Goal: Task Accomplishment & Management: Manage account settings

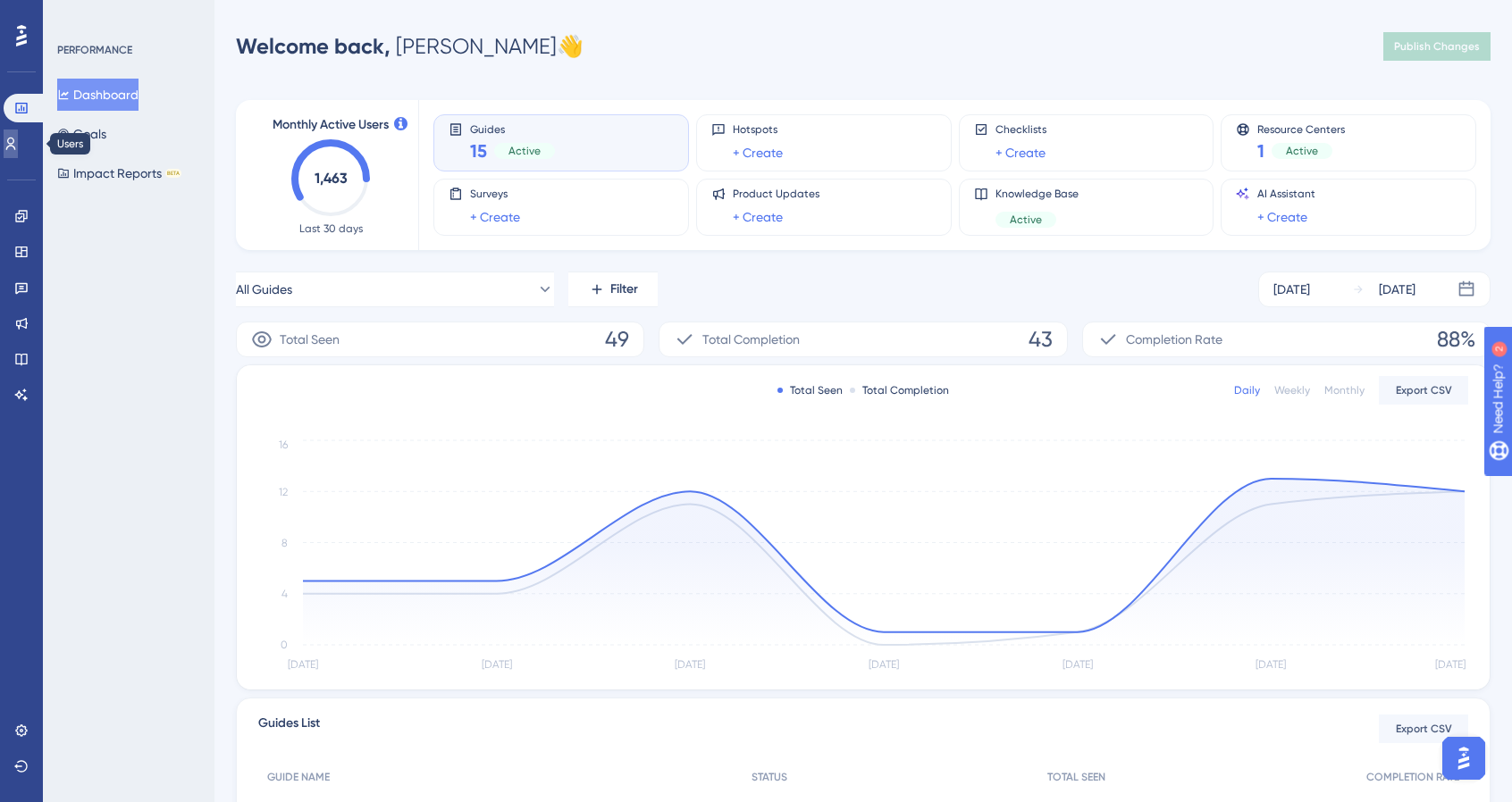
click at [18, 135] on link at bounding box center [11, 144] width 15 height 28
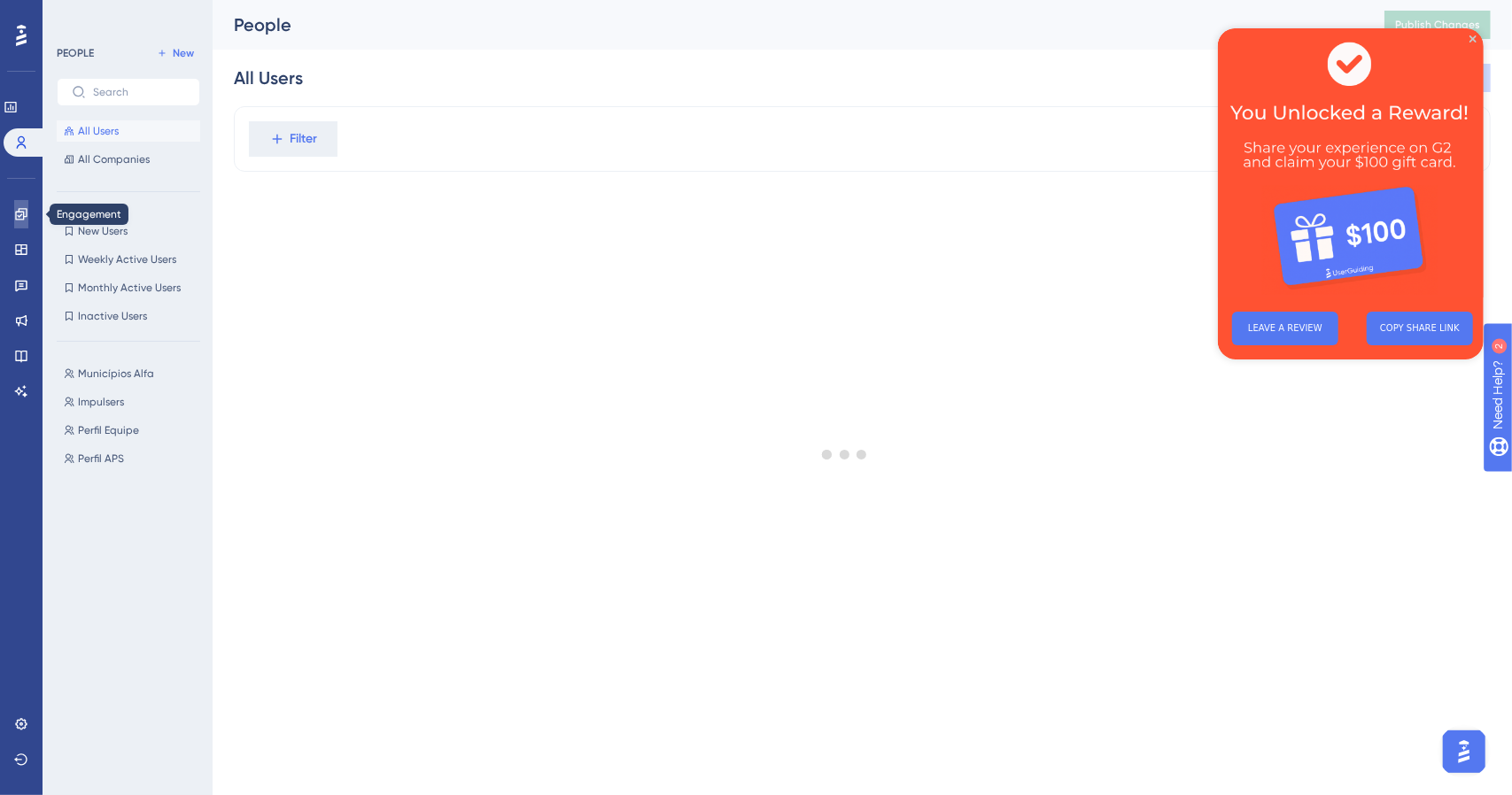
click at [23, 215] on icon at bounding box center [21, 213] width 12 height 12
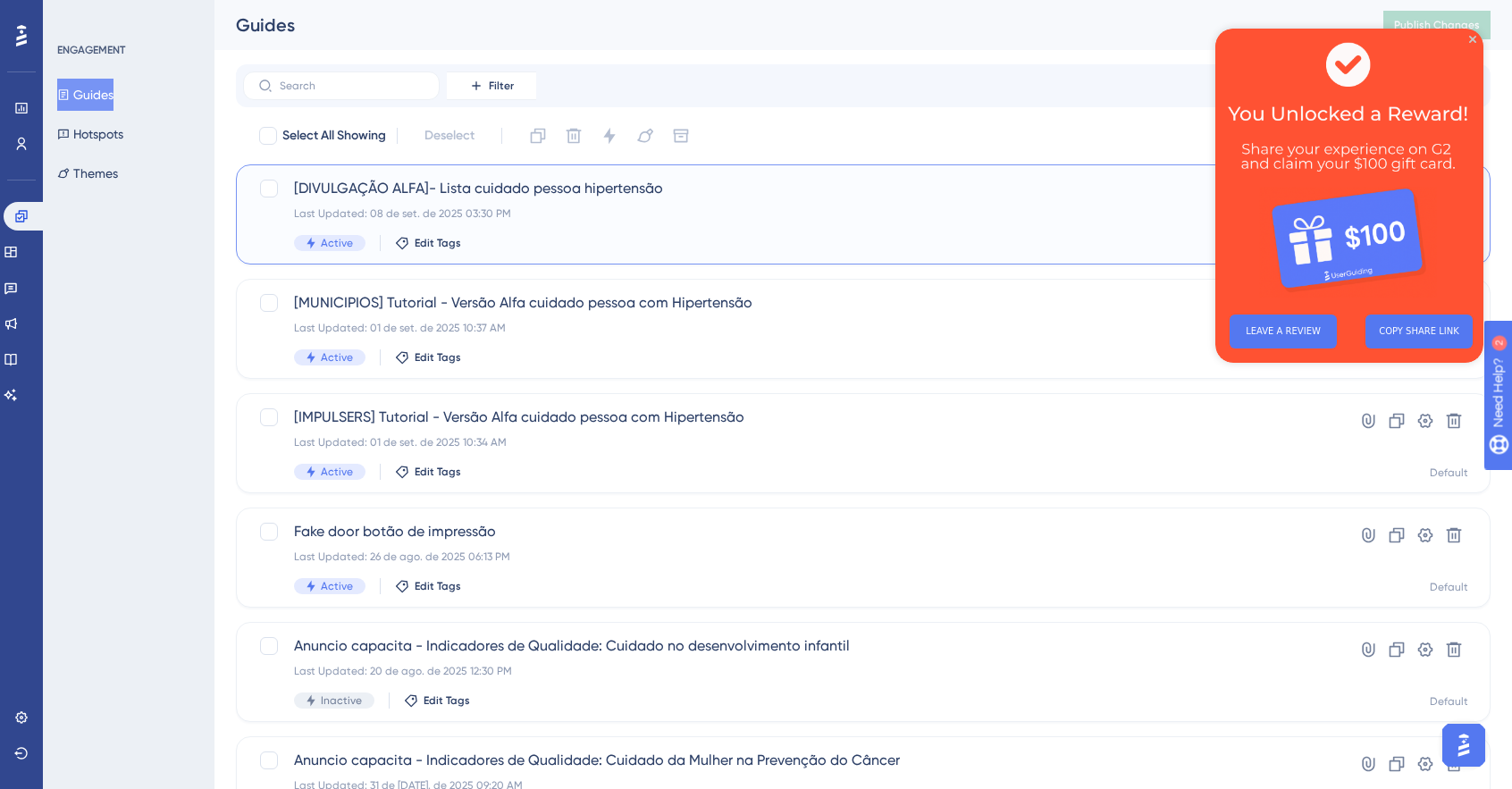
click at [564, 212] on div "Last Updated: 08 de set. de 2025 03:30 PM" at bounding box center [792, 213] width 995 height 15
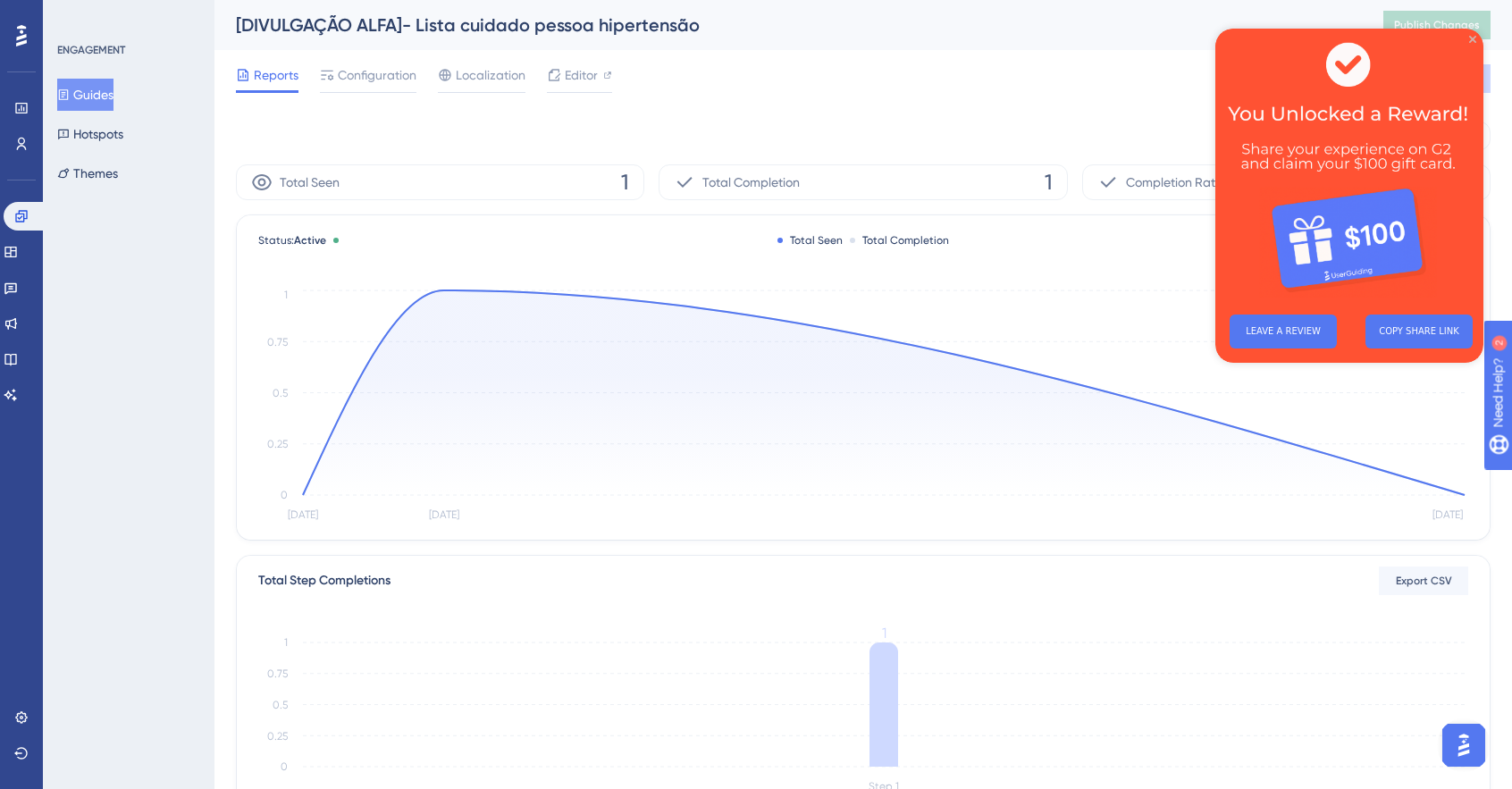
click at [1474, 36] on icon "Close Preview" at bounding box center [1472, 39] width 7 height 7
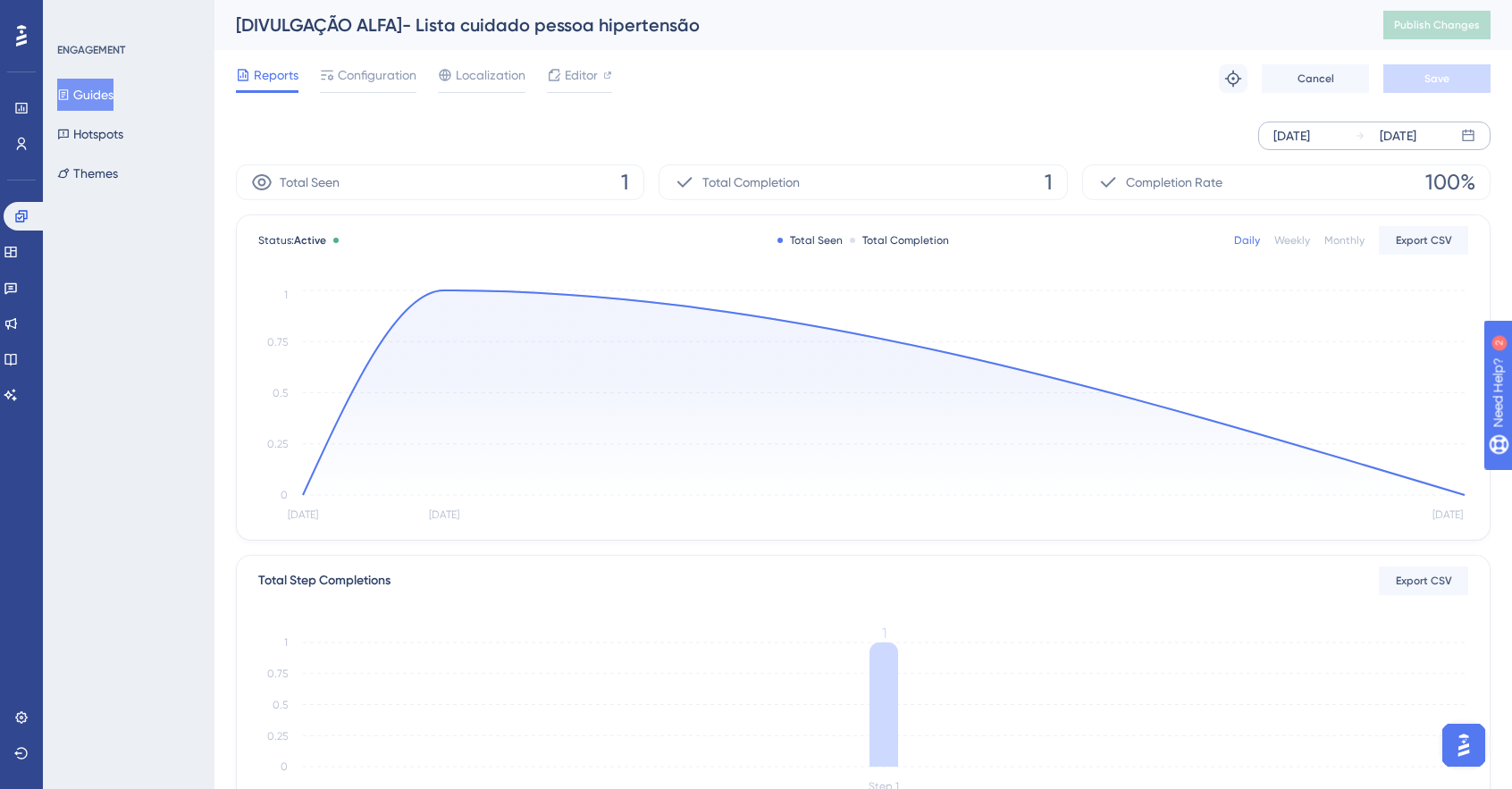
click at [1339, 122] on div "[DATE] [DATE]" at bounding box center [1374, 135] width 232 height 28
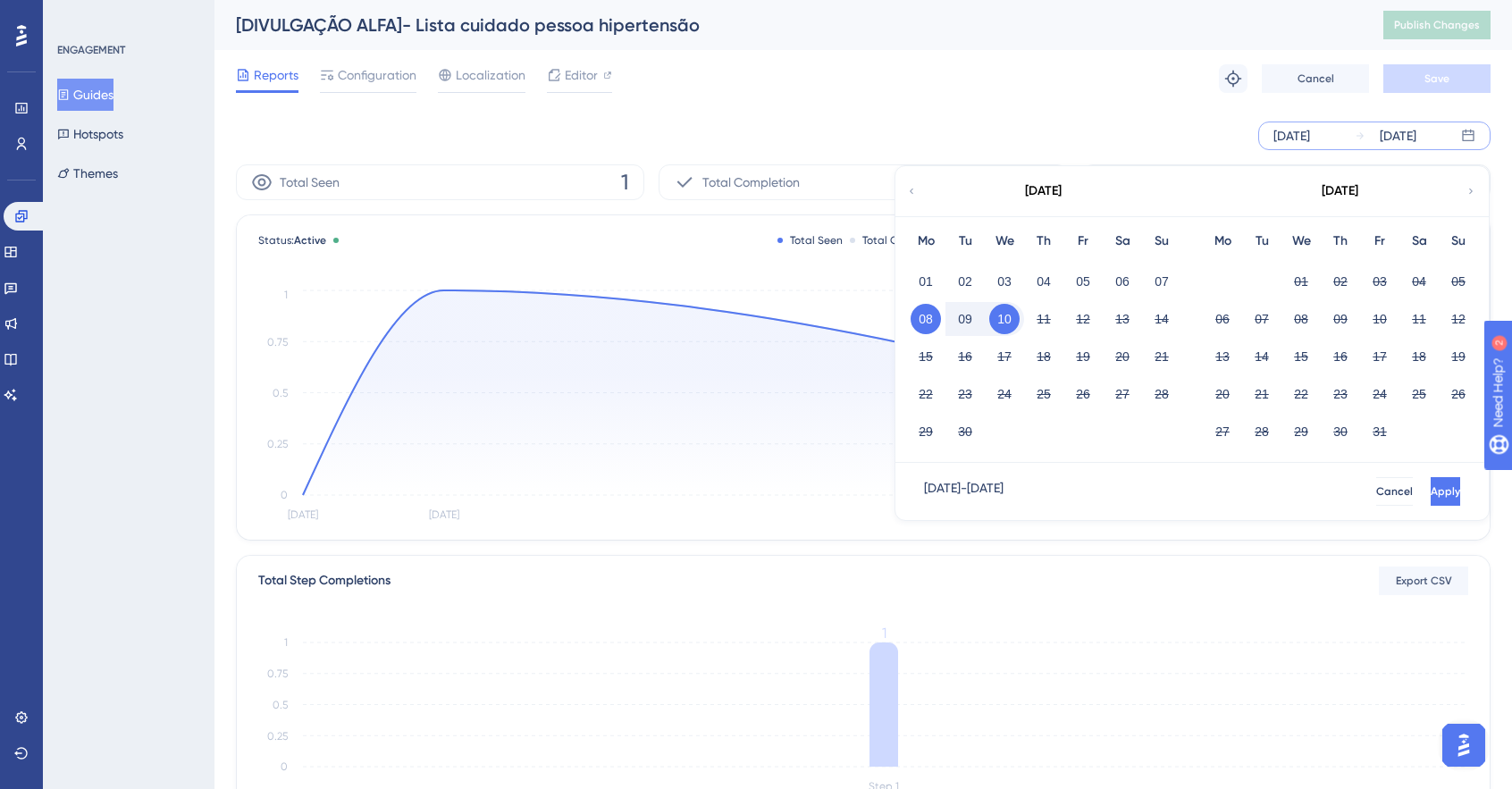
click at [911, 191] on icon at bounding box center [911, 192] width 4 height 5
click at [1466, 197] on icon at bounding box center [1470, 192] width 11 height 16
click at [962, 277] on button "02" at bounding box center [964, 281] width 30 height 30
click at [1427, 486] on button "Apply" at bounding box center [1443, 490] width 33 height 28
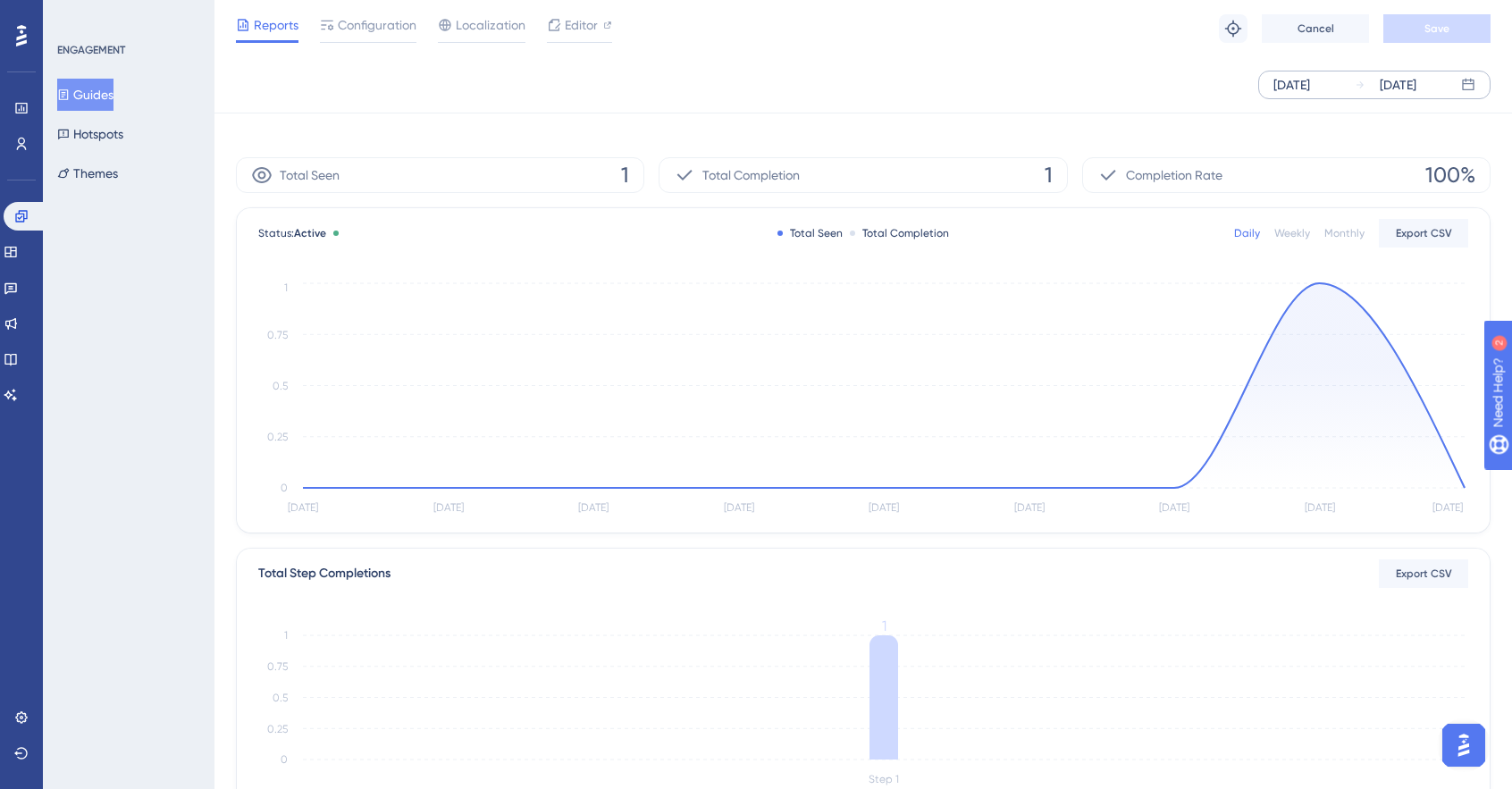
scroll to position [458, 0]
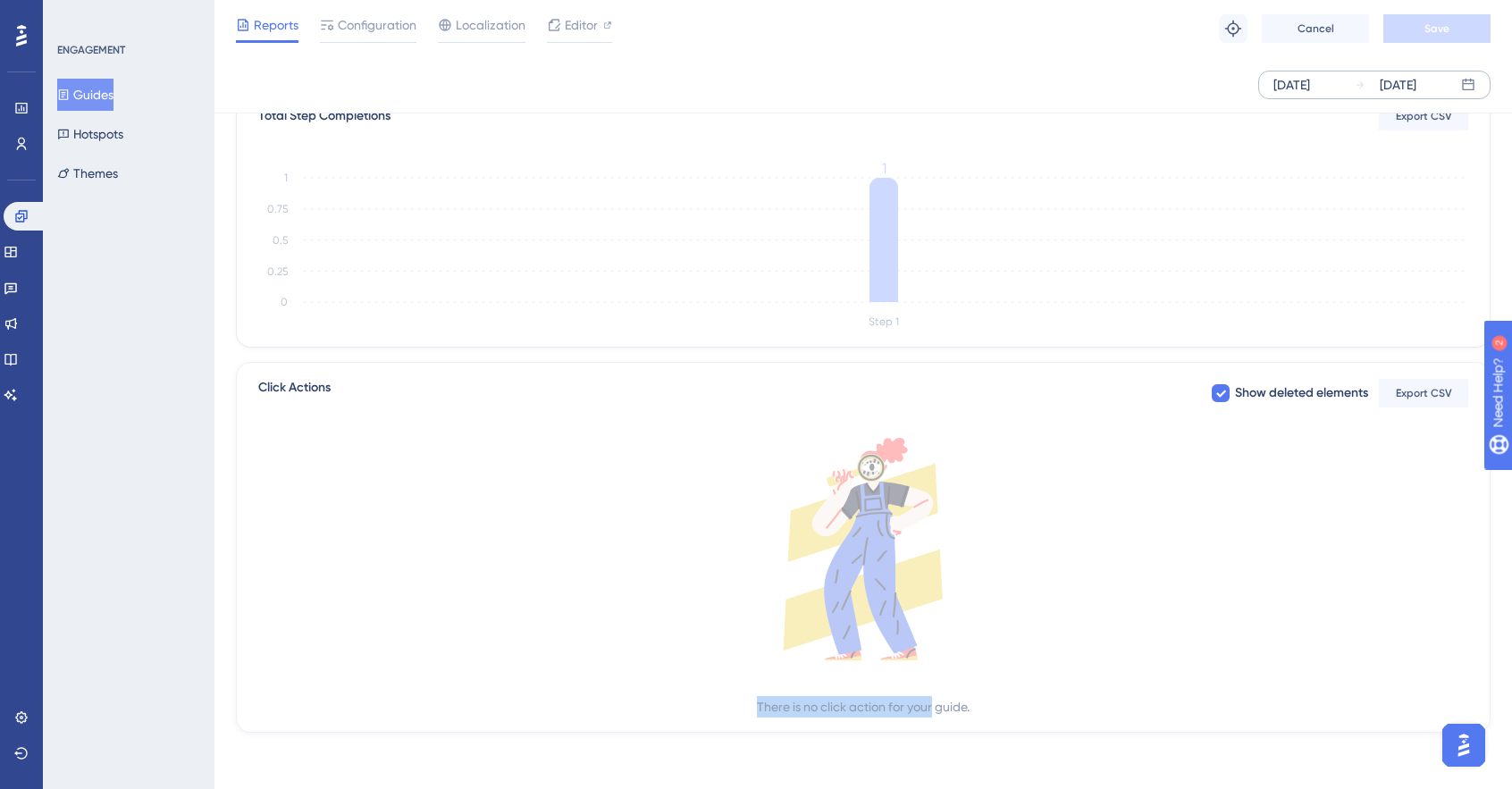
drag, startPoint x: 931, startPoint y: 705, endPoint x: 746, endPoint y: 701, distance: 185.0
click at [746, 701] on div "There is no click action for your guide." at bounding box center [863, 577] width 1210 height 280
click at [745, 701] on div "There is no click action for your guide." at bounding box center [863, 577] width 1210 height 280
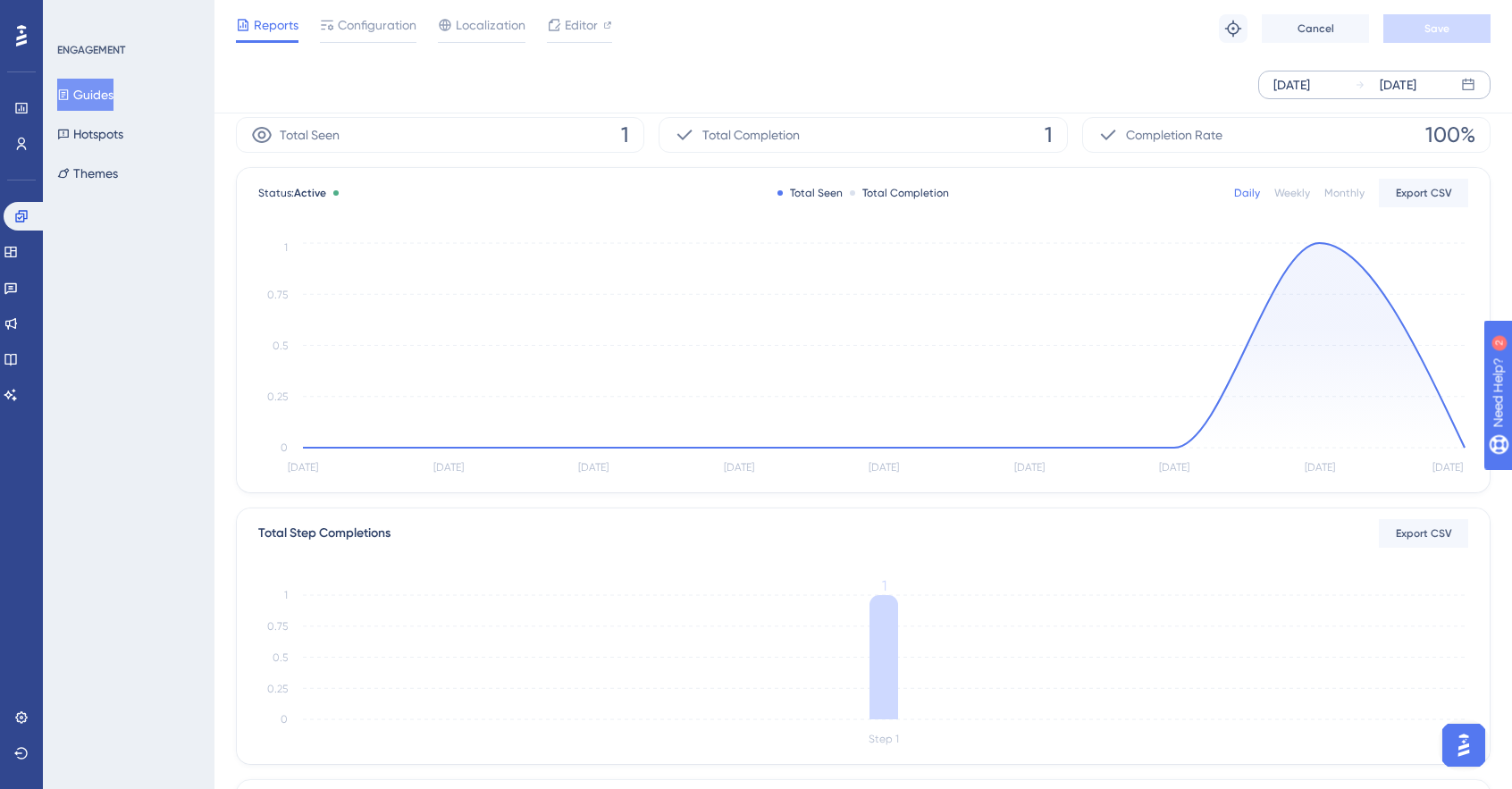
scroll to position [0, 0]
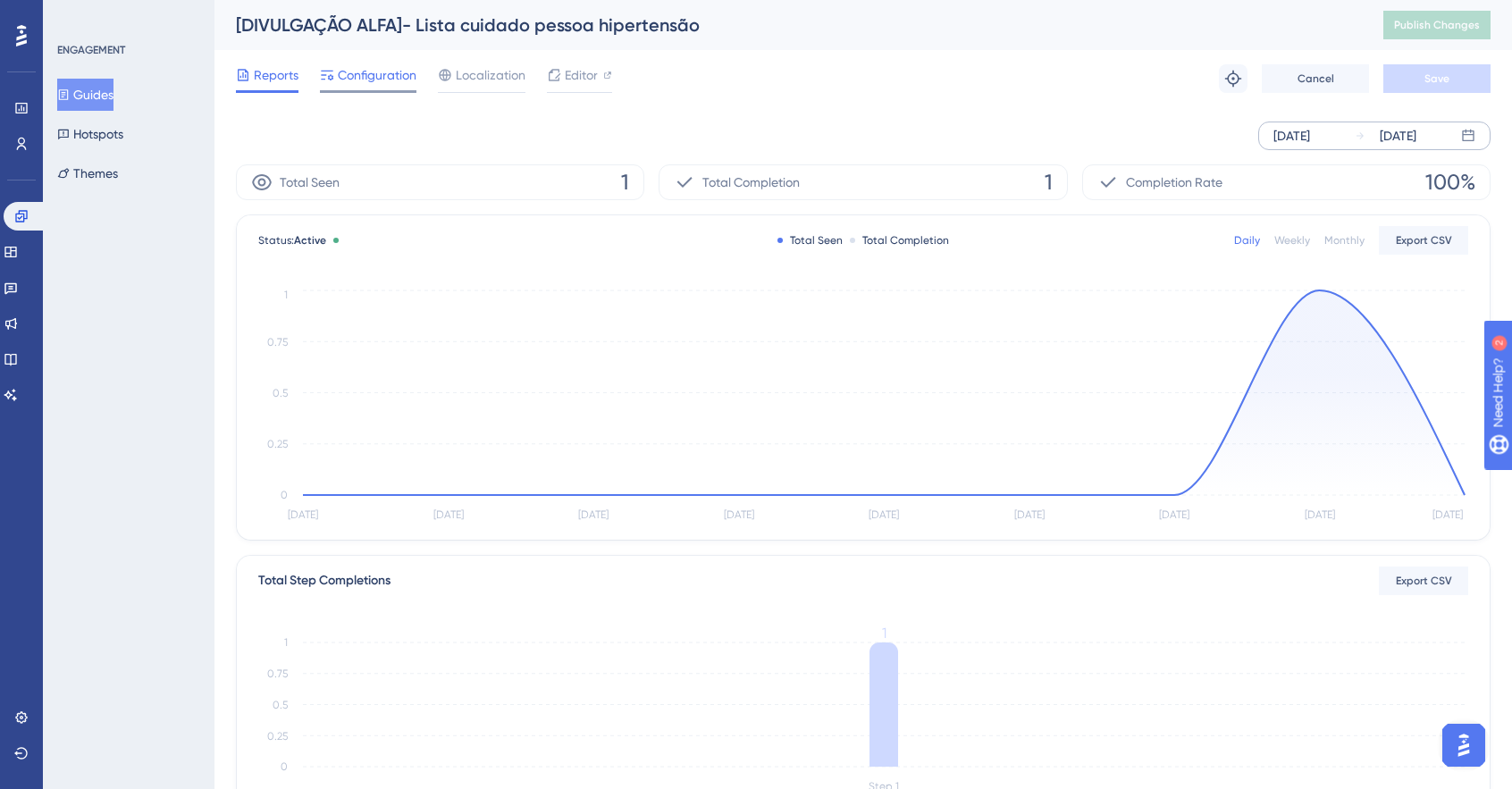
click at [380, 78] on span "Configuration" at bounding box center [377, 75] width 79 height 22
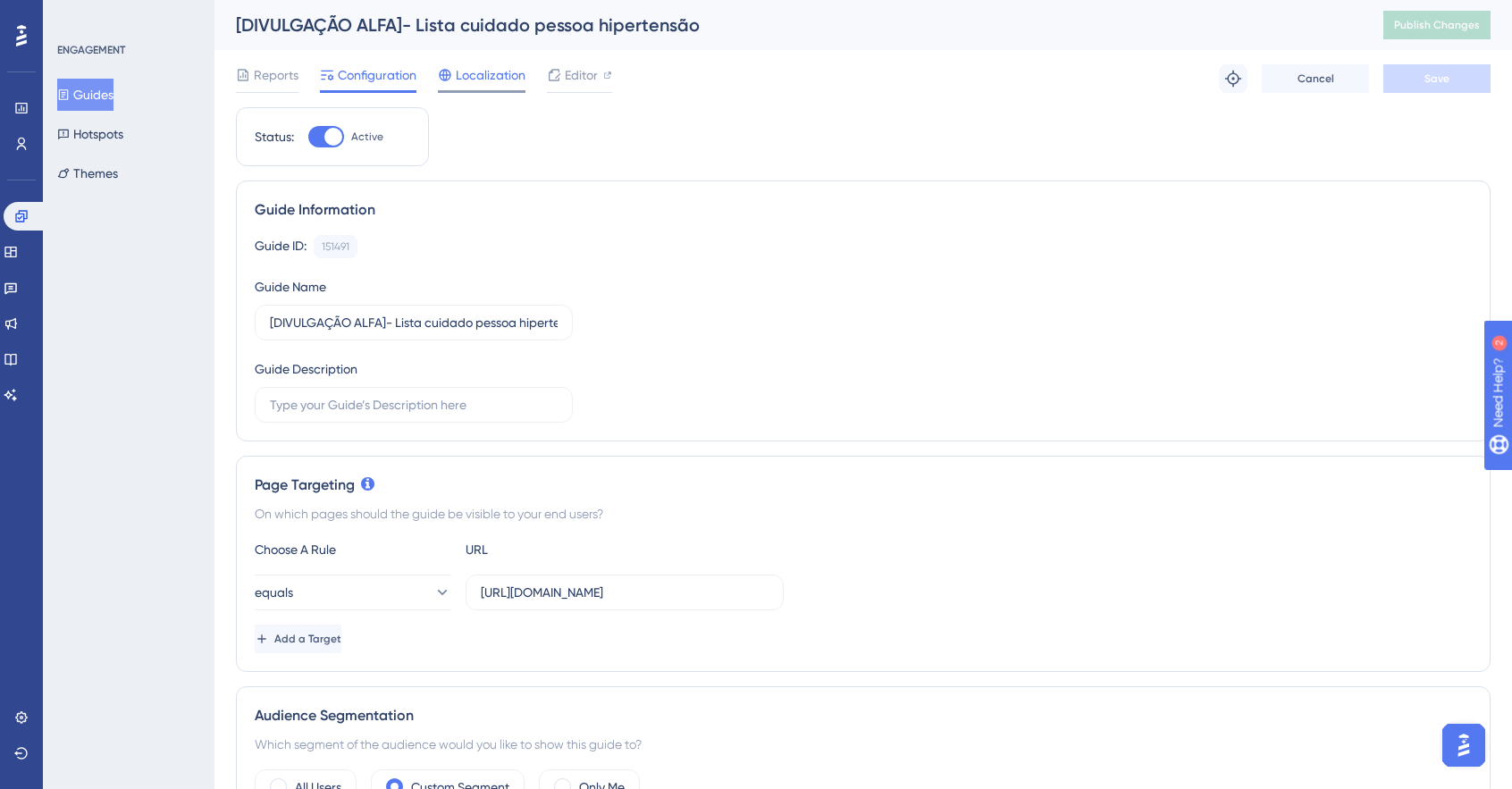
click at [473, 74] on span "Localization" at bounding box center [490, 75] width 70 height 22
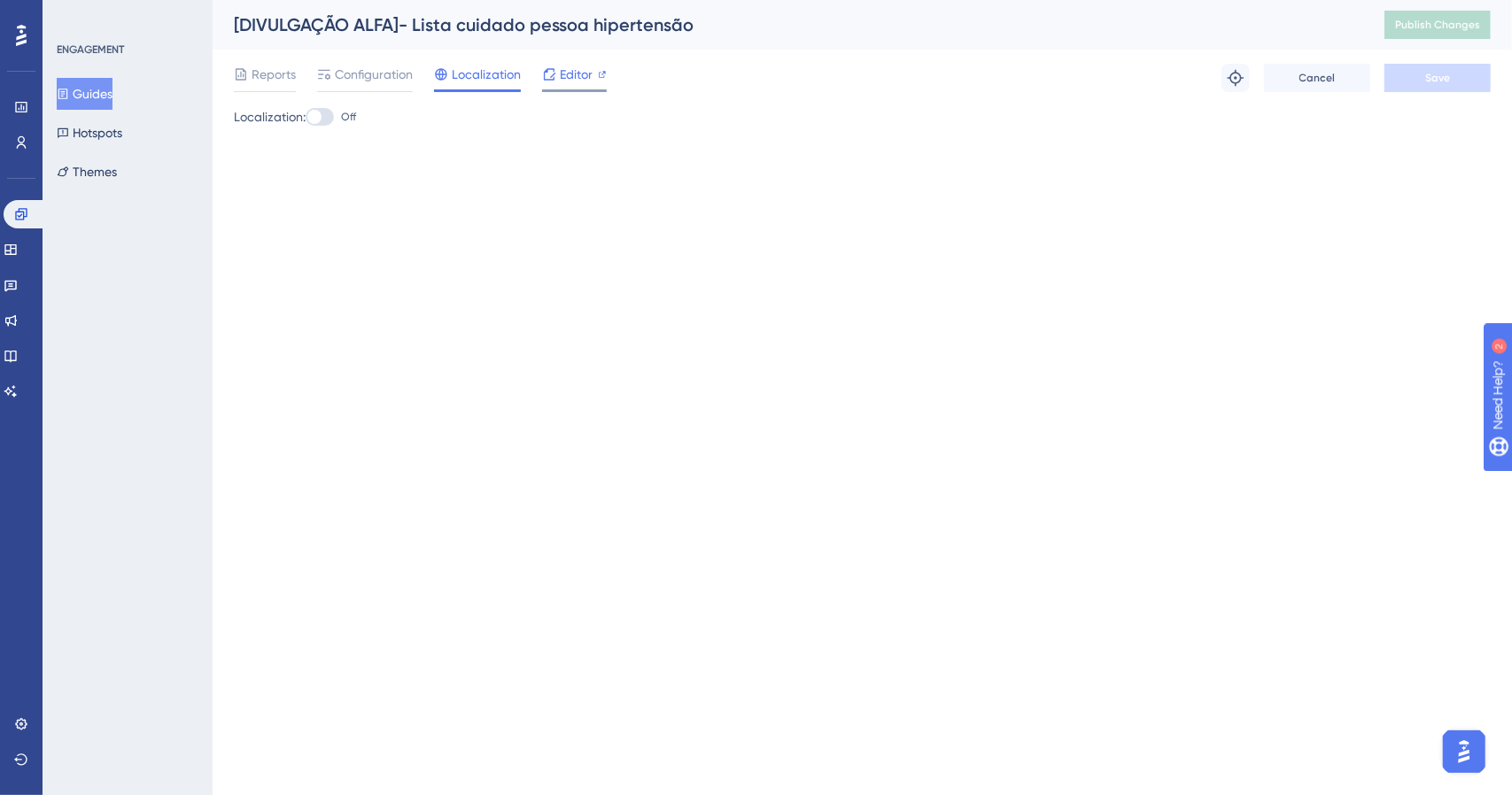
click at [581, 80] on span "Editor" at bounding box center [576, 75] width 32 height 22
click at [364, 74] on span "Configuration" at bounding box center [374, 75] width 78 height 22
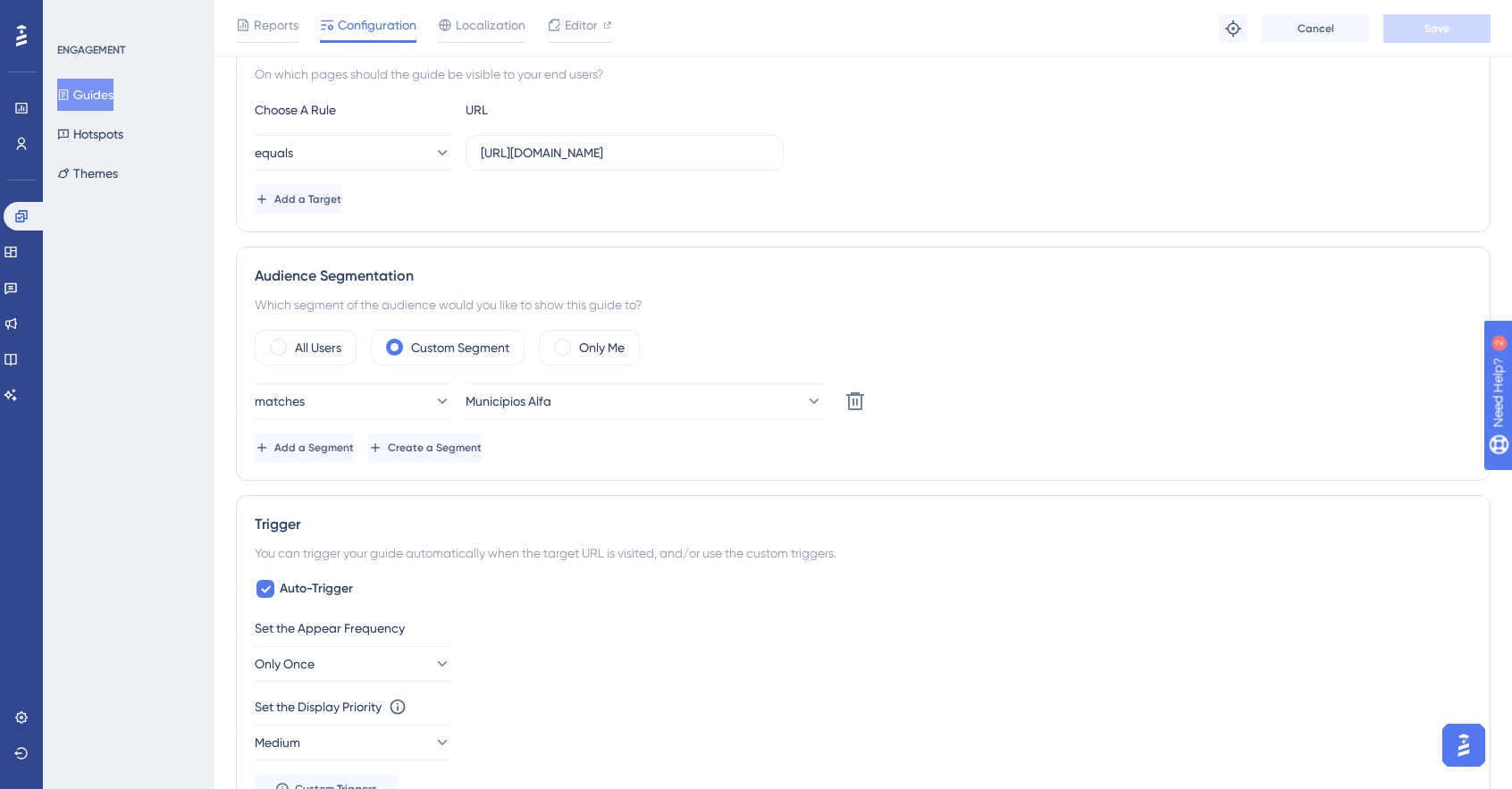
scroll to position [715, 0]
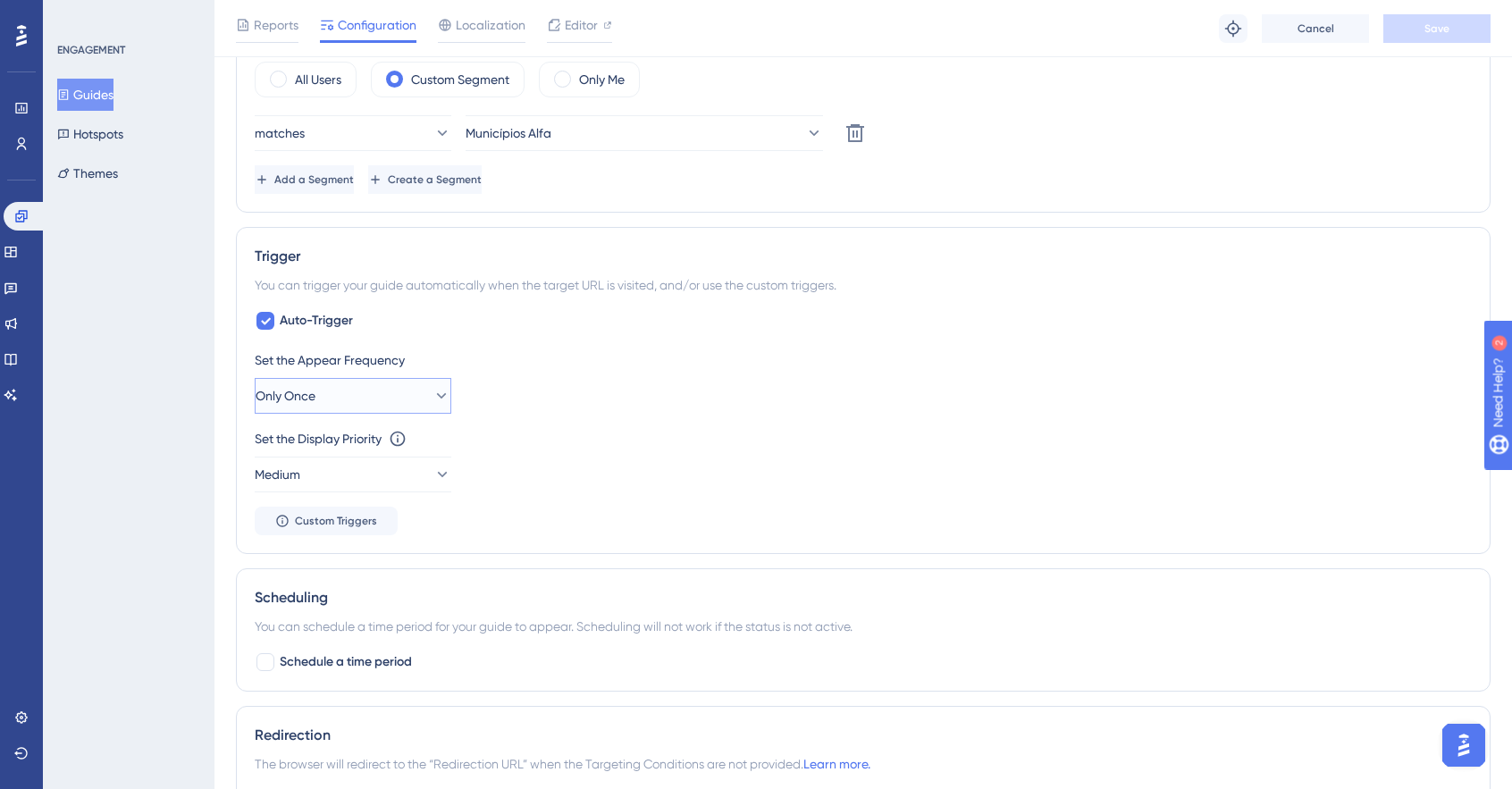
click at [404, 378] on button "Only Once" at bounding box center [352, 395] width 196 height 35
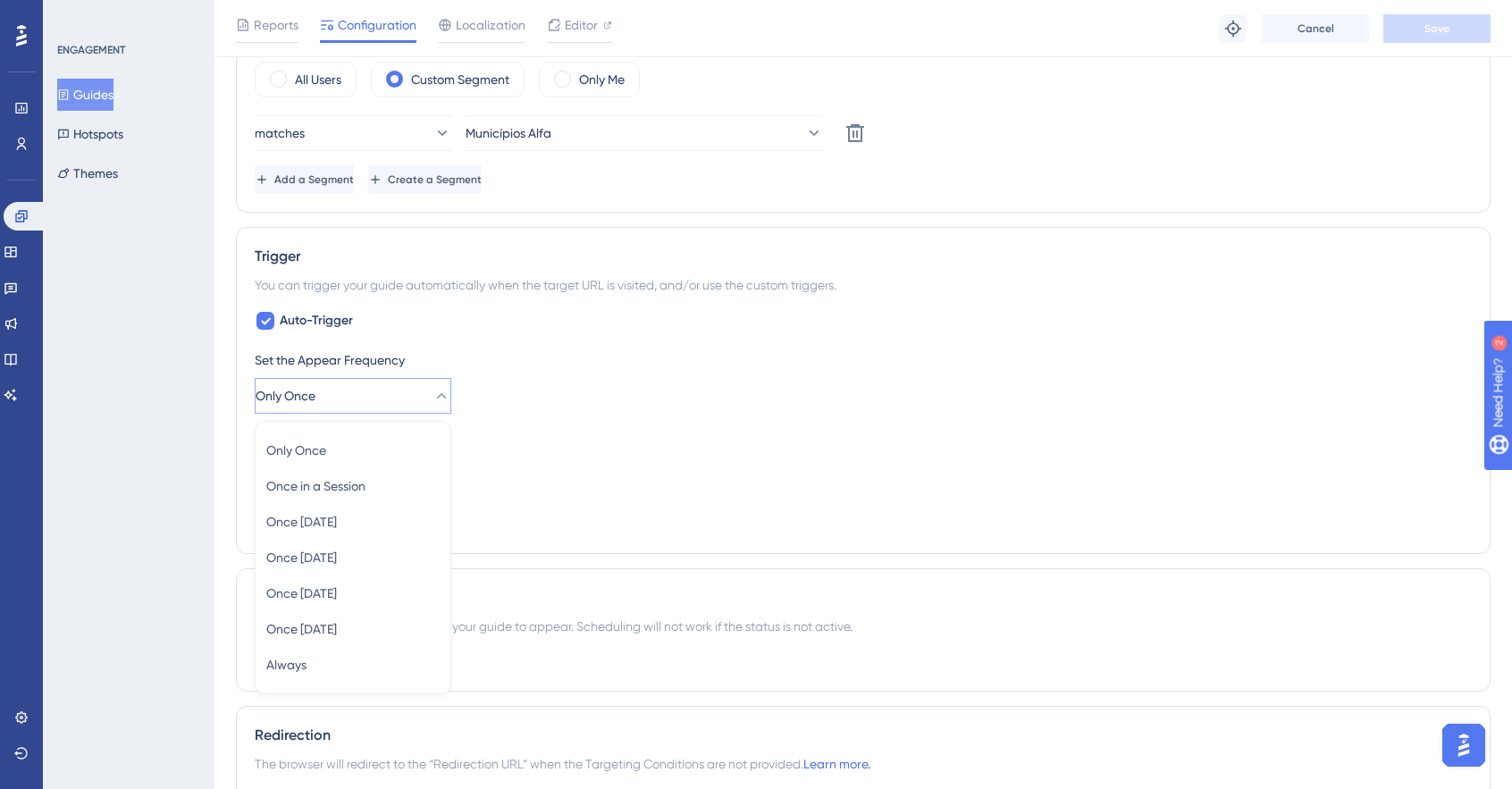
scroll to position [873, 0]
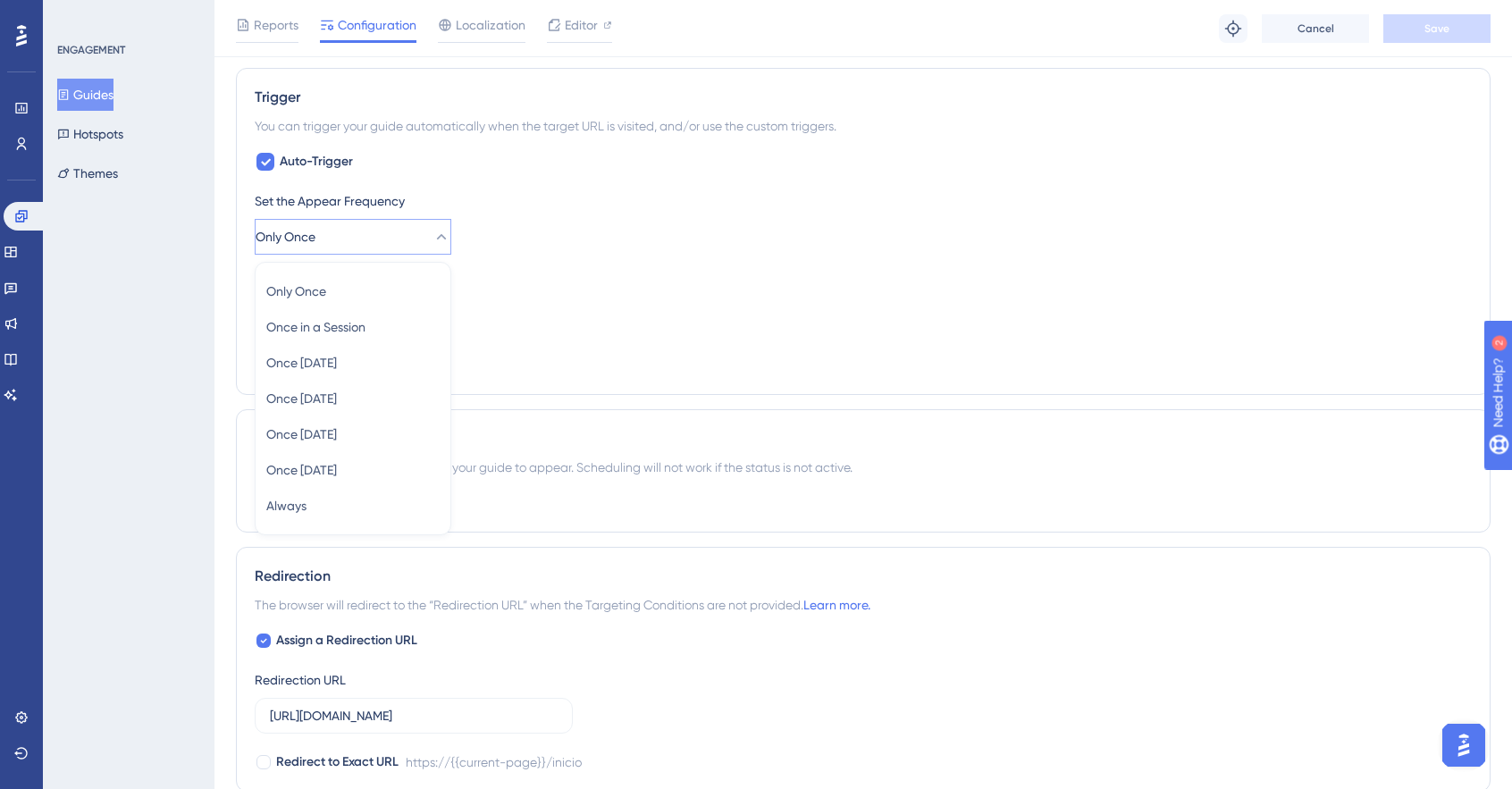
click at [917, 291] on div "Set the Display Priority This option will set the display priority between auto…" at bounding box center [863, 301] width 1217 height 64
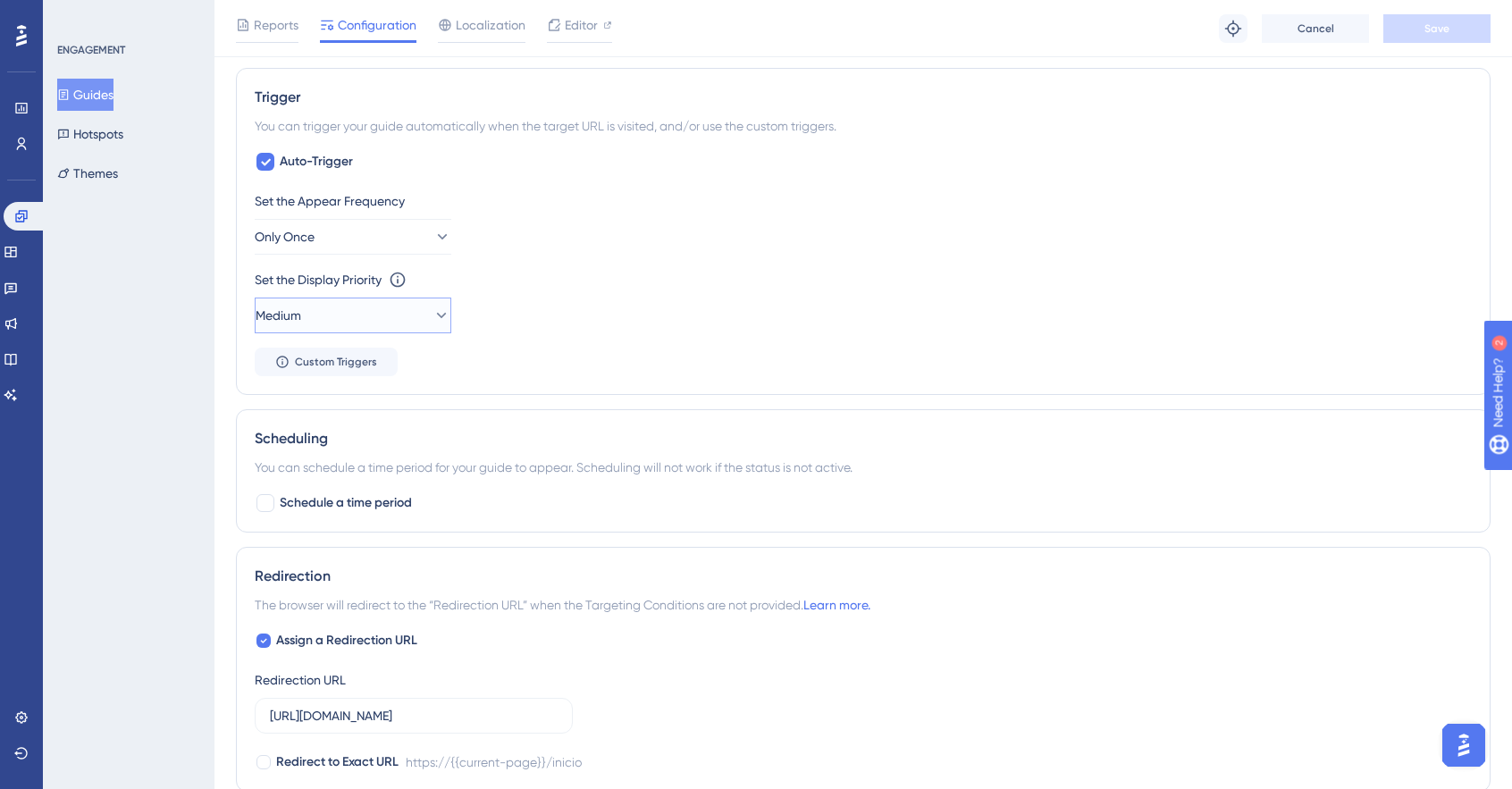
click at [361, 298] on button "Medium" at bounding box center [352, 315] width 196 height 35
click at [690, 289] on div "Set the Display Priority This option will set the display priority between auto…" at bounding box center [863, 301] width 1217 height 64
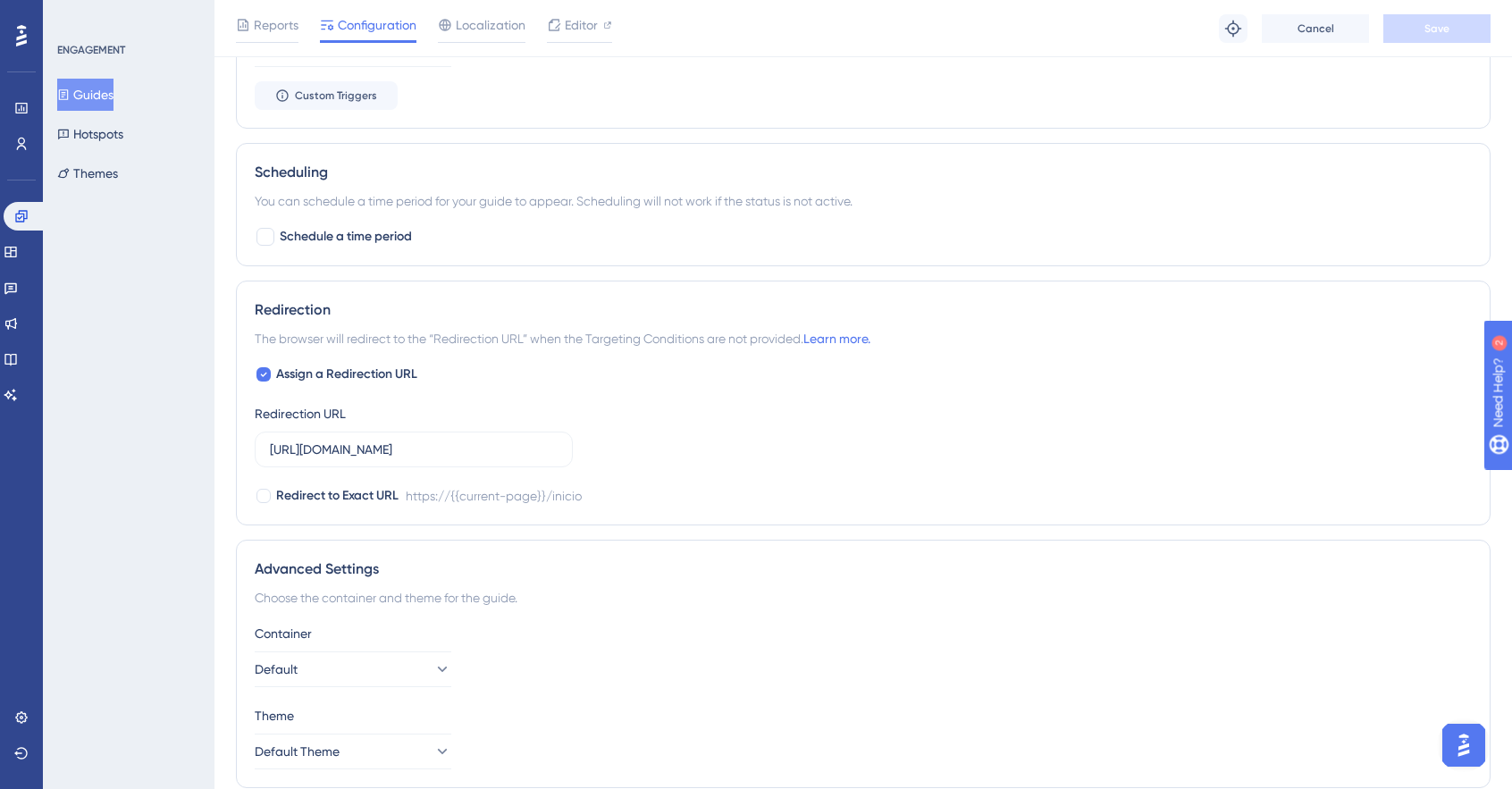
scroll to position [784, 0]
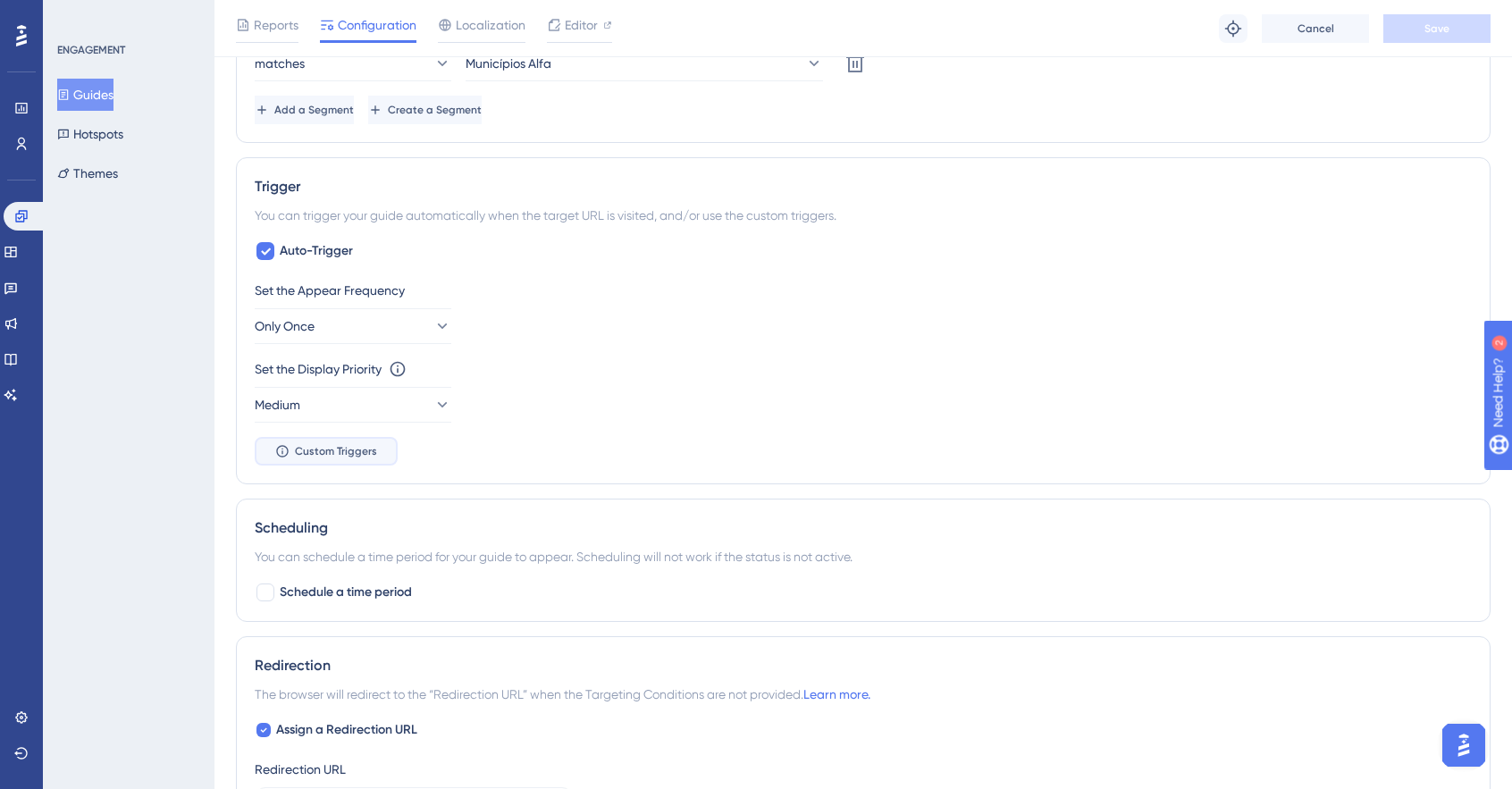
click at [320, 459] on button "Custom Triggers" at bounding box center [325, 450] width 143 height 28
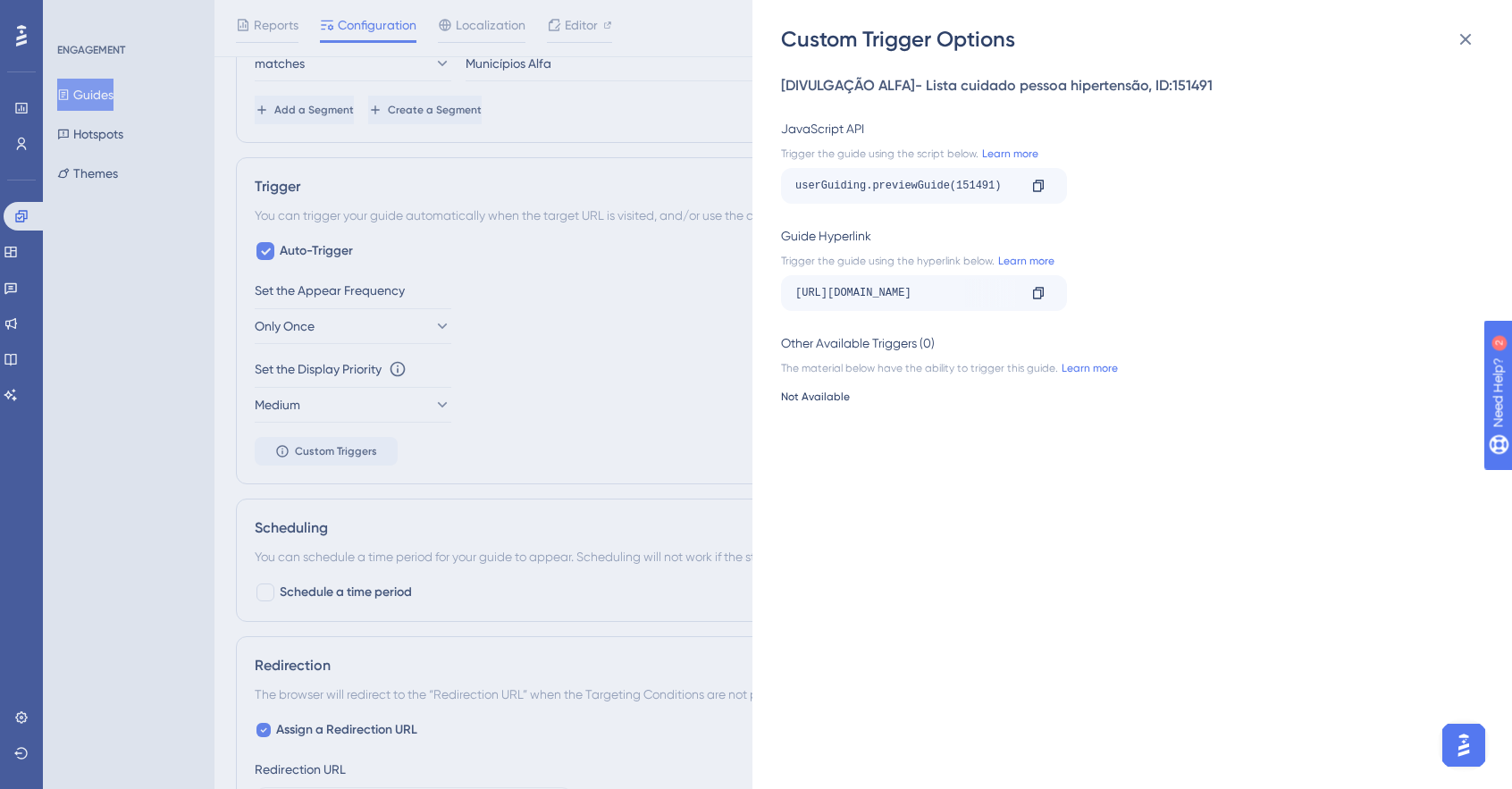
click at [672, 360] on div "Custom Trigger Options [DIVULGAÇÃO ALFA]- Lista cuidado pessoa hipertensão , ID…" at bounding box center [756, 394] width 1512 height 789
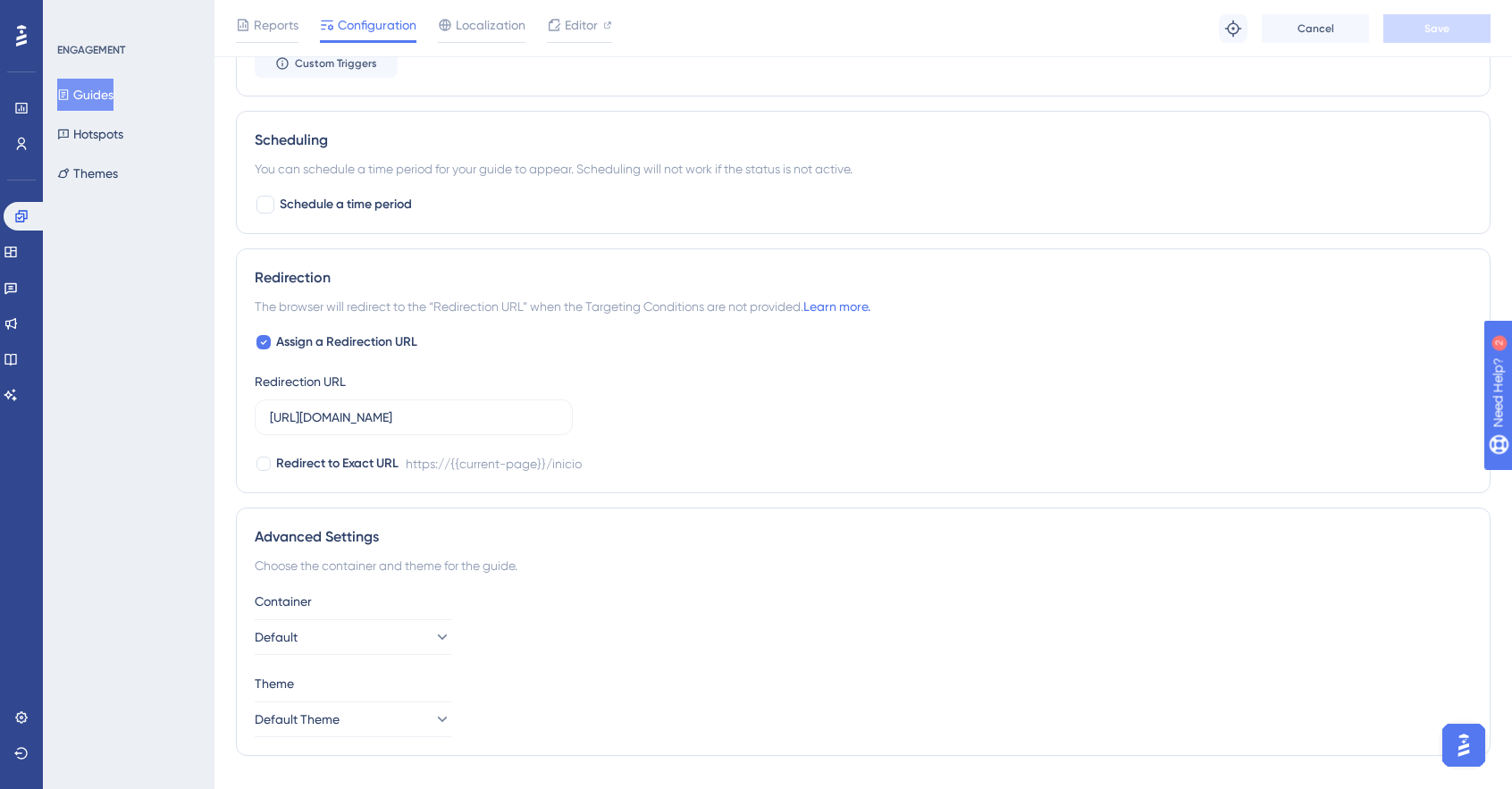
scroll to position [1204, 0]
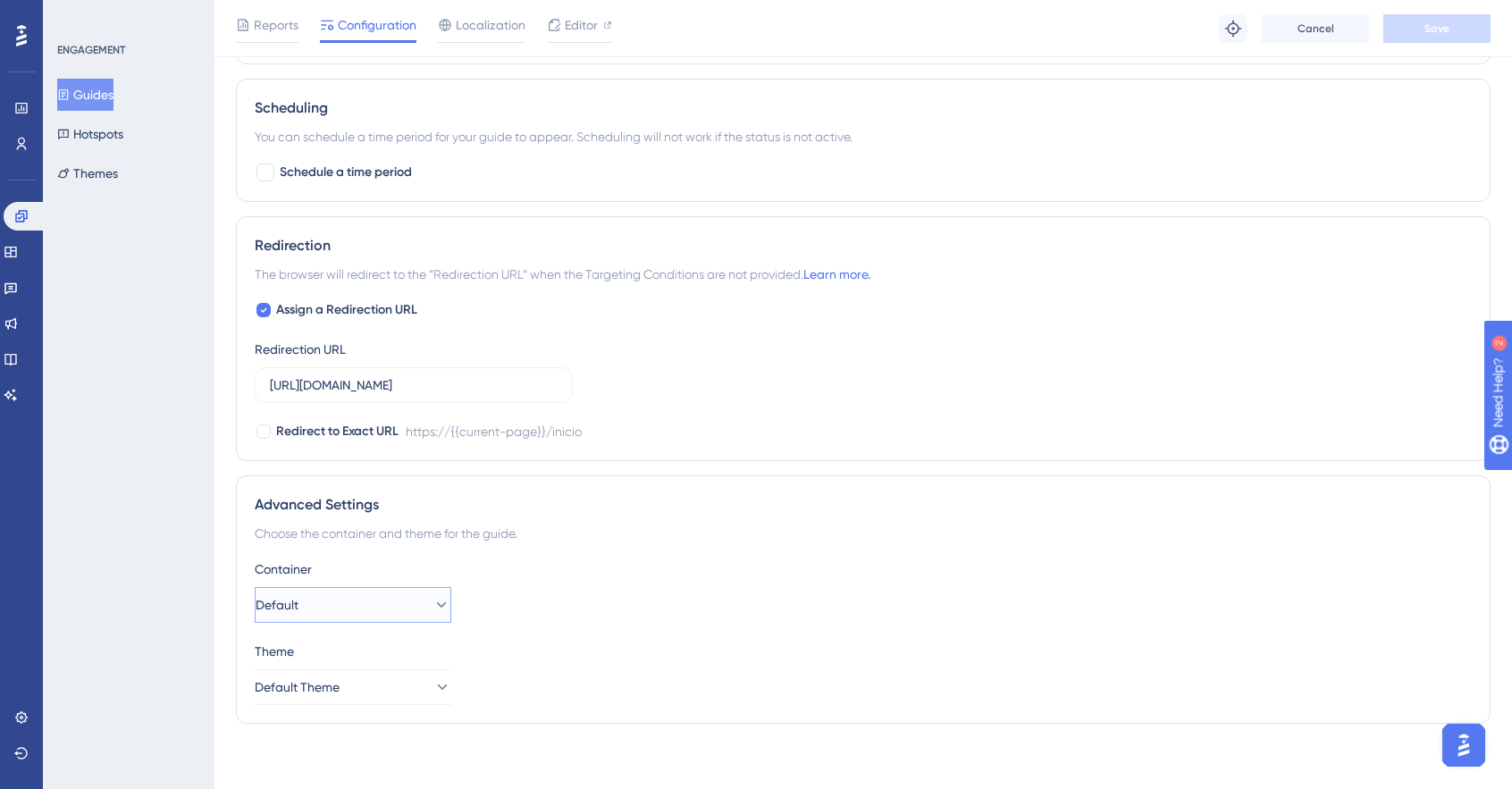
click at [332, 601] on button "Default" at bounding box center [352, 604] width 196 height 35
click at [123, 132] on button "Hotspots" at bounding box center [90, 133] width 66 height 32
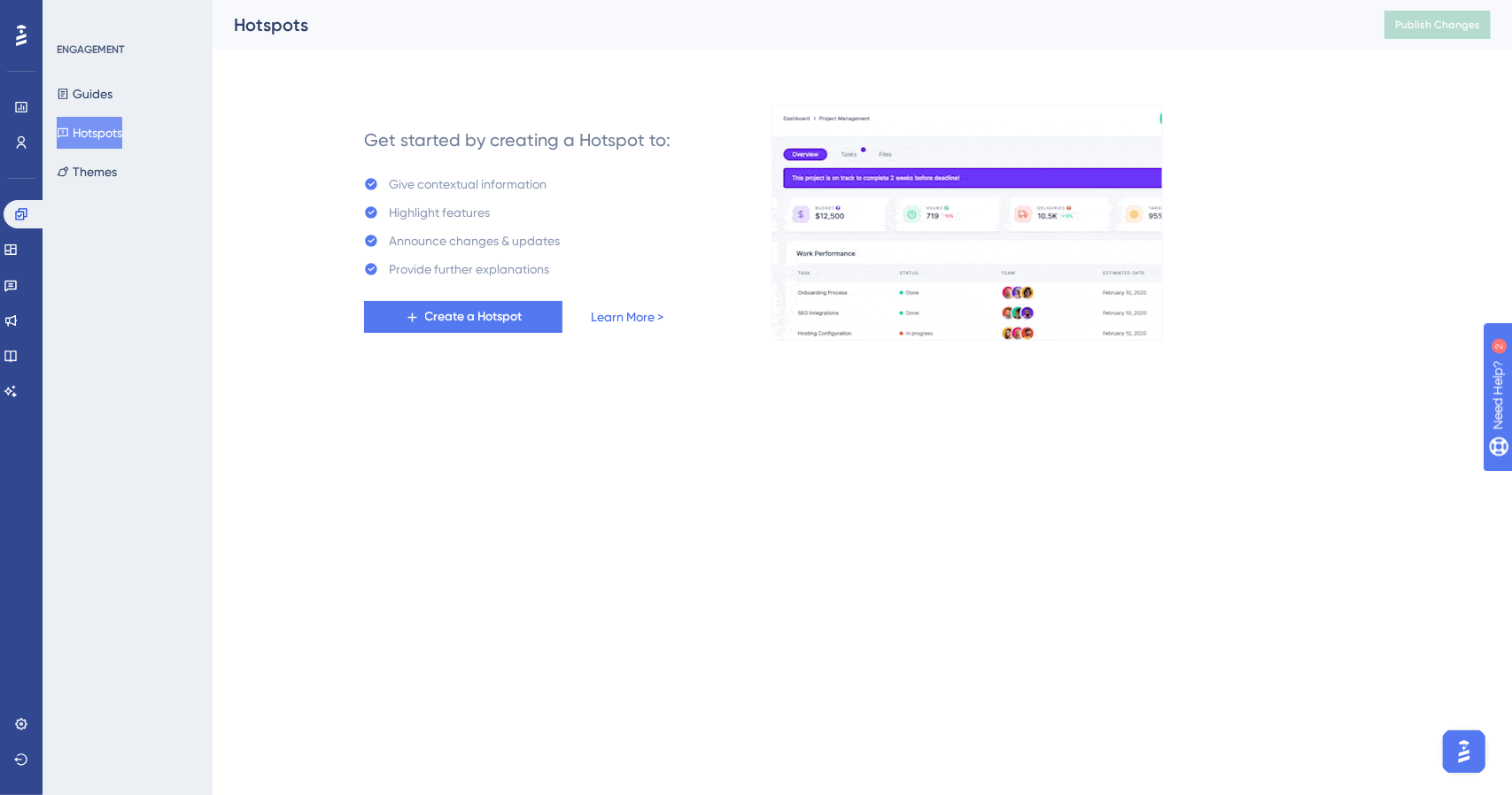
click at [651, 320] on link "Learn More >" at bounding box center [627, 317] width 73 height 22
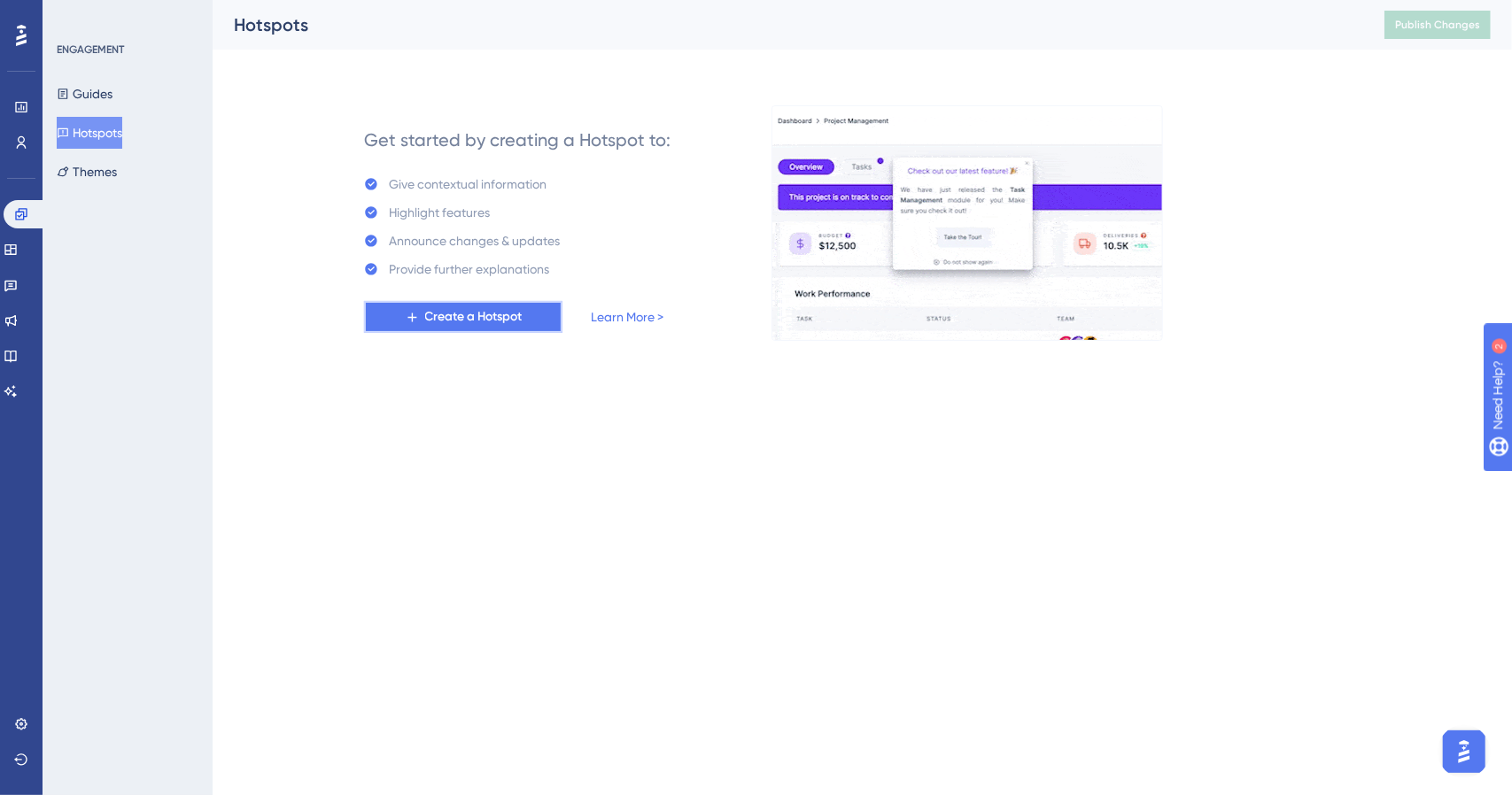
click at [506, 318] on span "Create a Hotspot" at bounding box center [474, 317] width 97 height 22
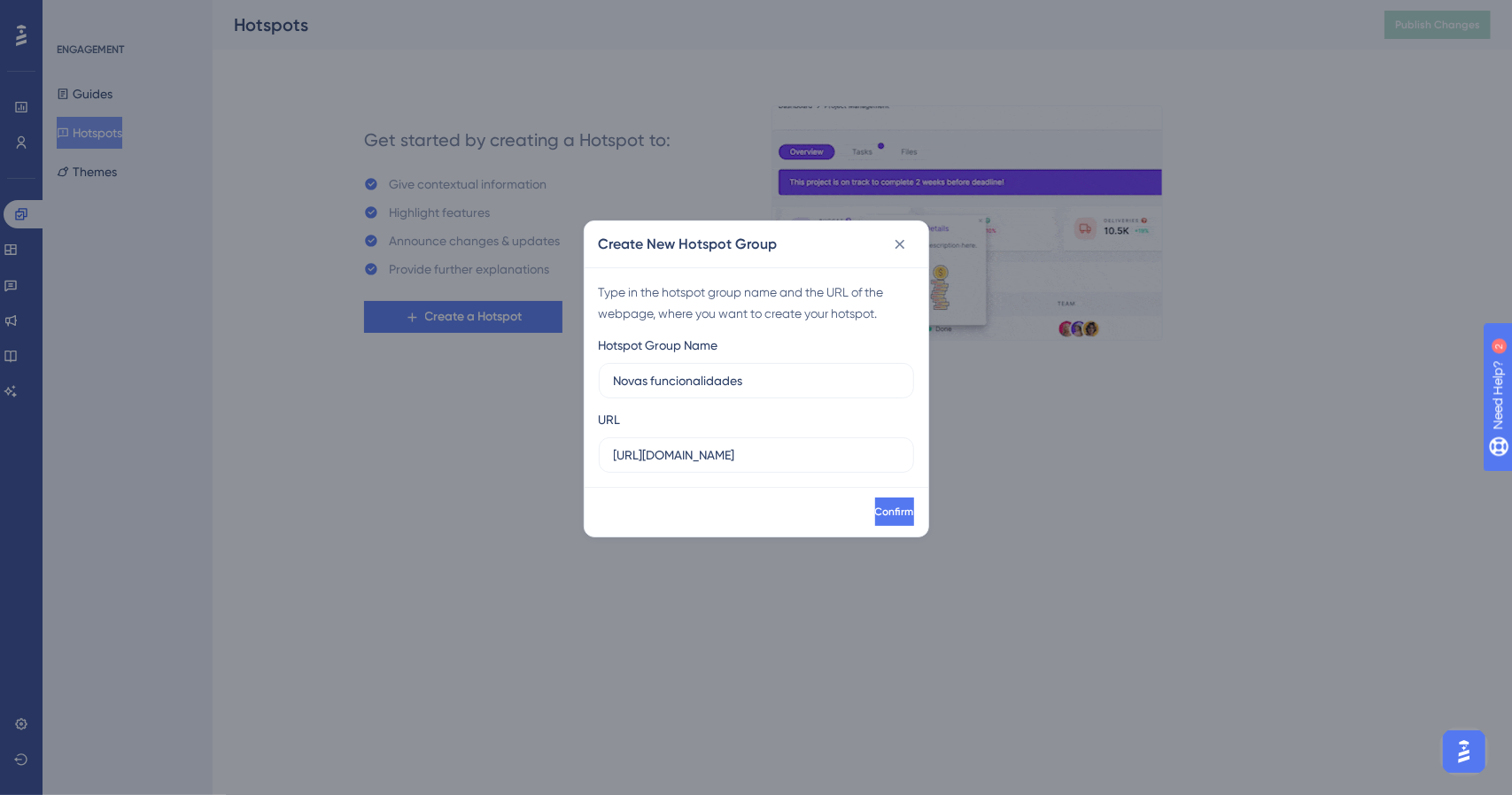
drag, startPoint x: 802, startPoint y: 387, endPoint x: 458, endPoint y: 382, distance: 344.0
click at [458, 382] on div "Create New Hotspot Group Type in the hotspot group name and the URL of the webp…" at bounding box center [756, 397] width 1512 height 795
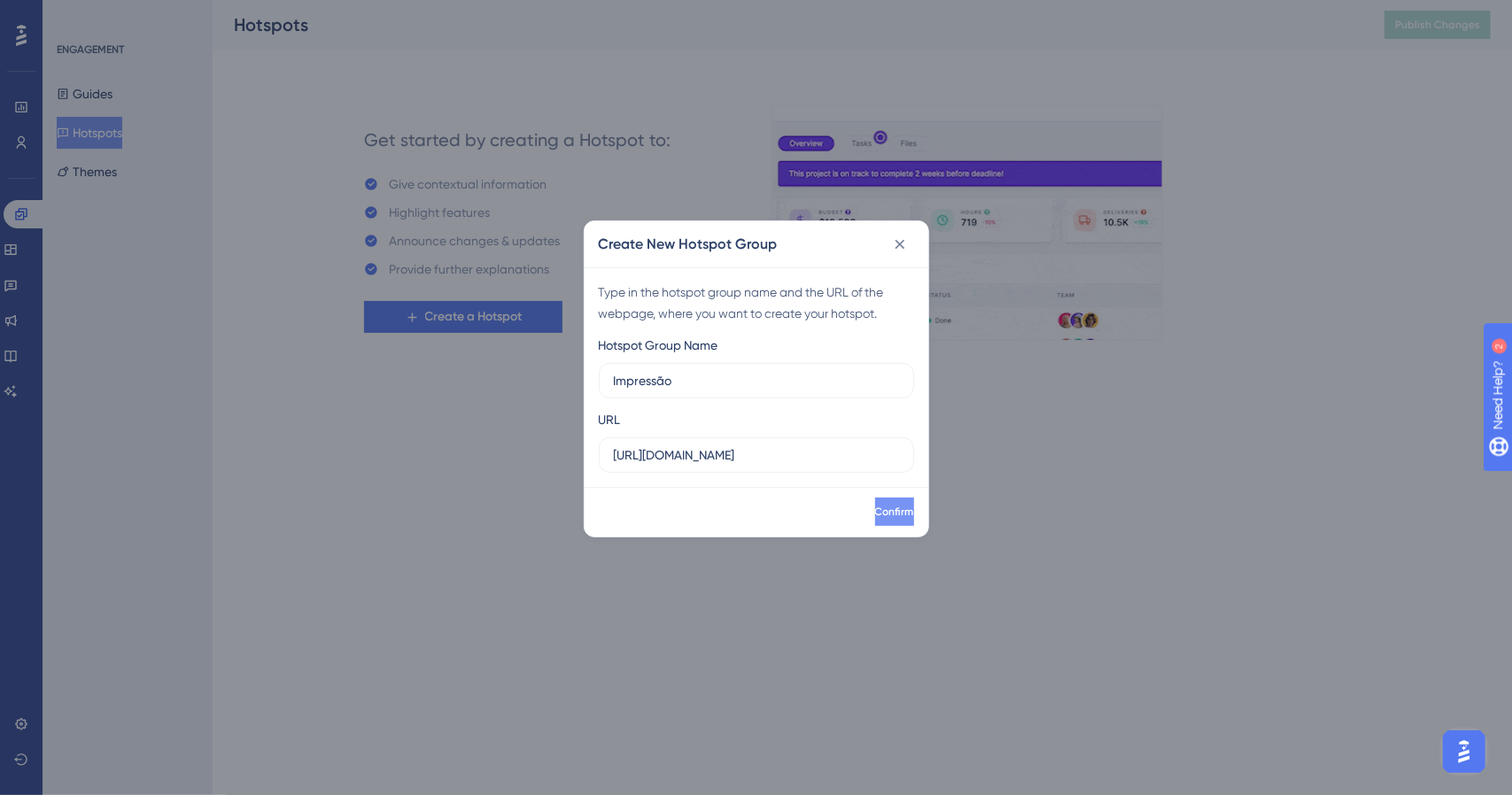
type input "Impressão"
click at [888, 510] on button "Confirm" at bounding box center [894, 511] width 39 height 28
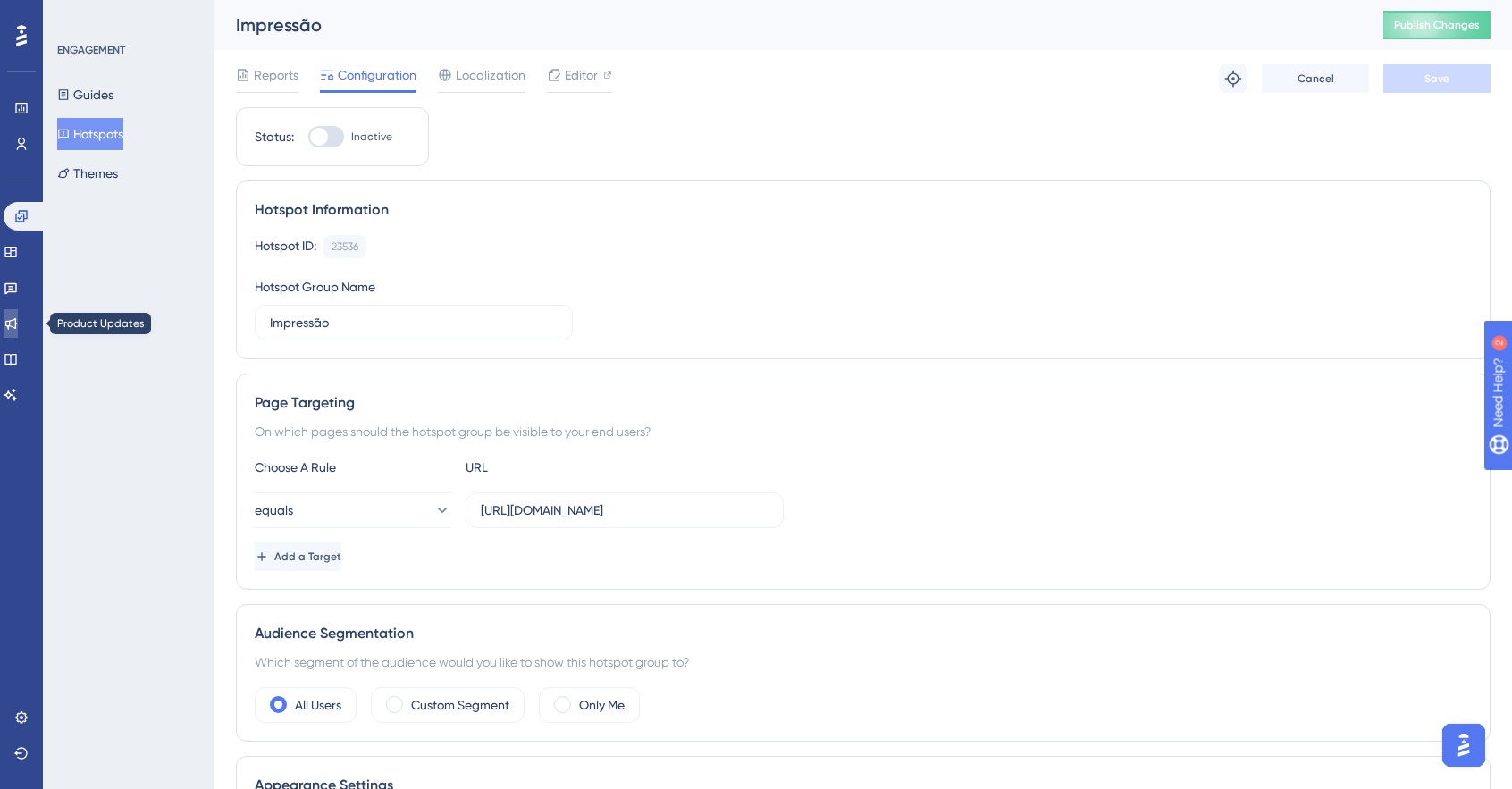
click at [18, 318] on link at bounding box center [11, 322] width 15 height 28
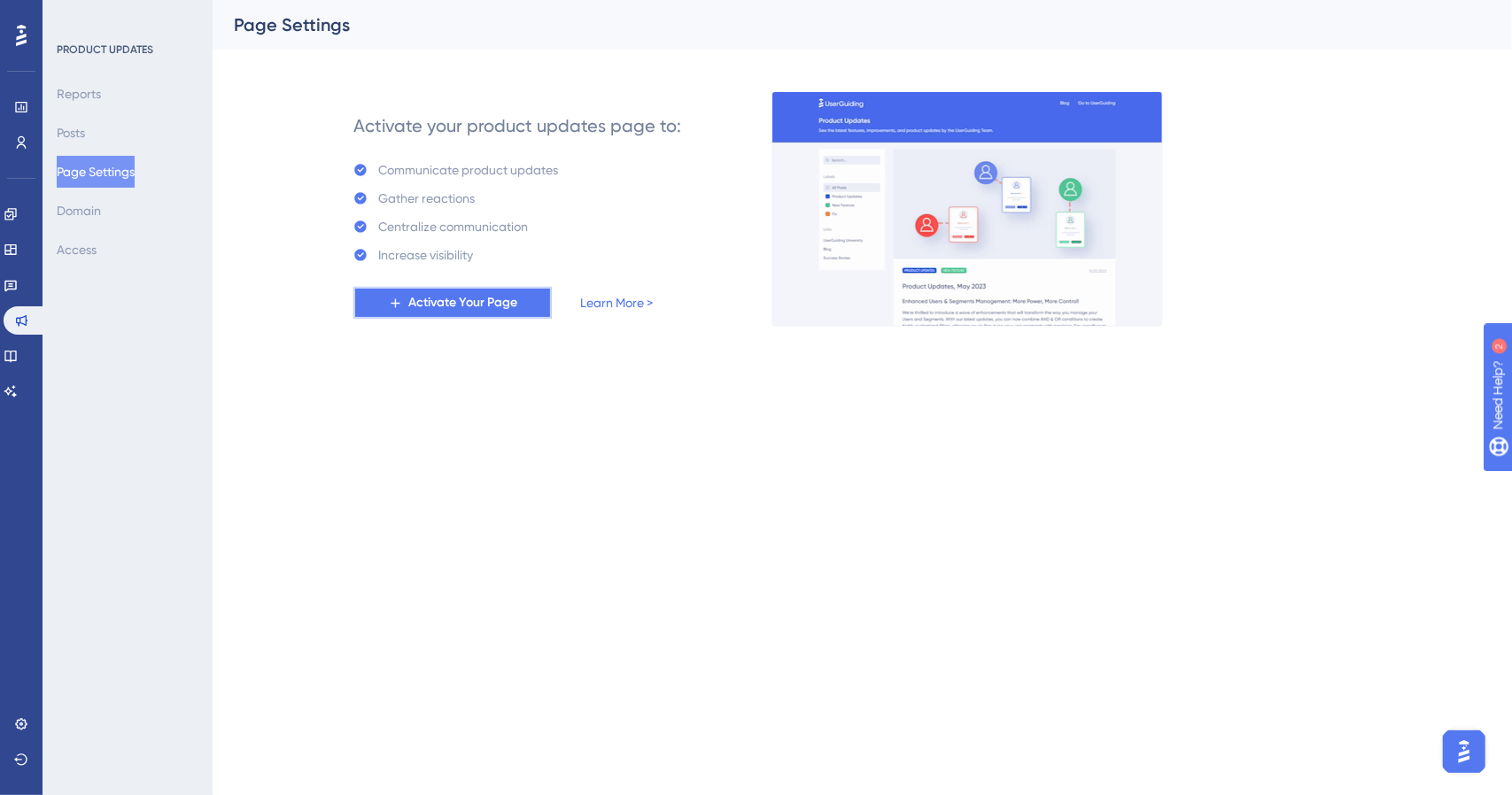
click at [497, 299] on span "Activate Your Page" at bounding box center [463, 303] width 109 height 22
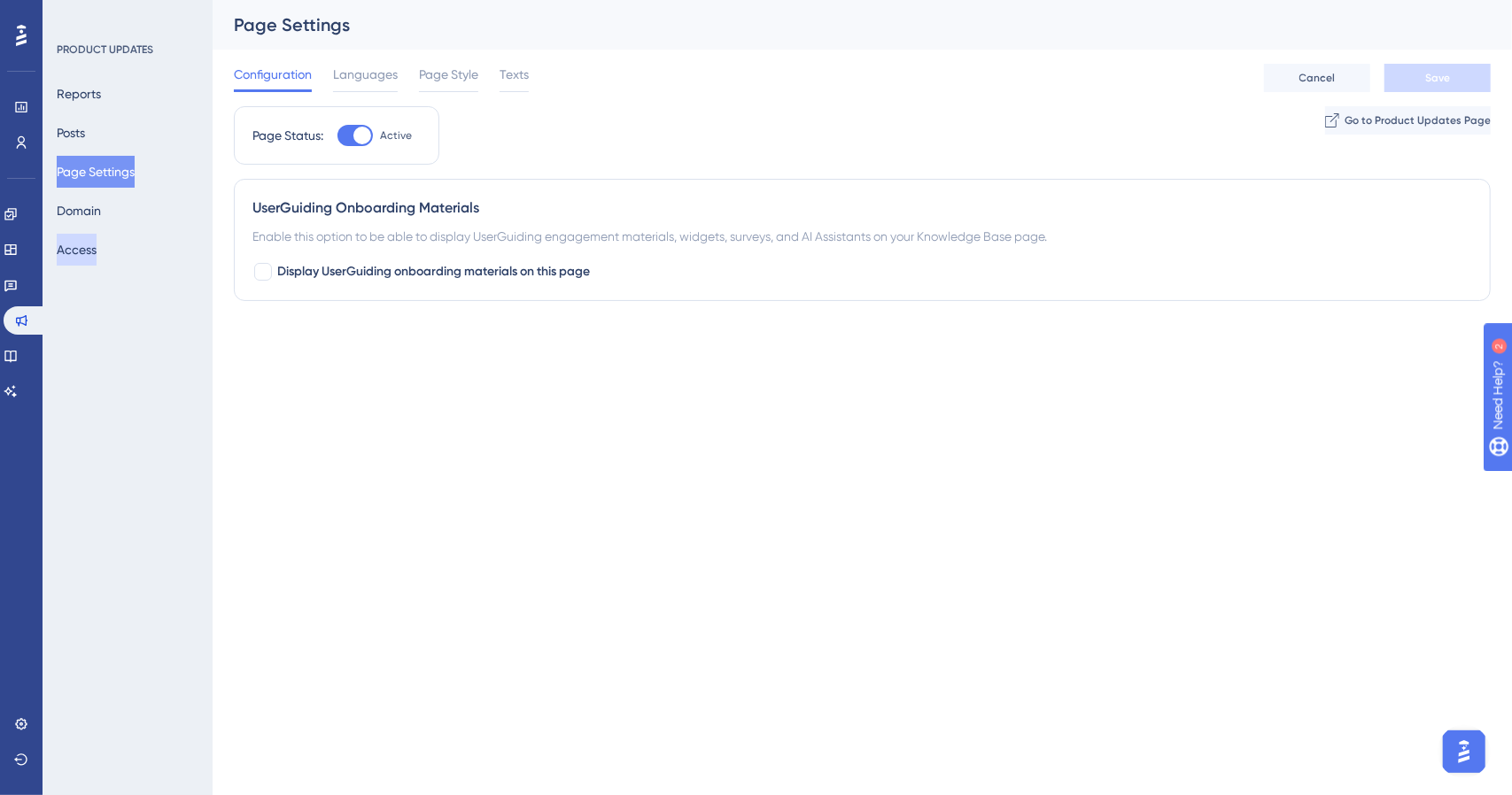
click at [96, 257] on button "Access" at bounding box center [77, 249] width 40 height 32
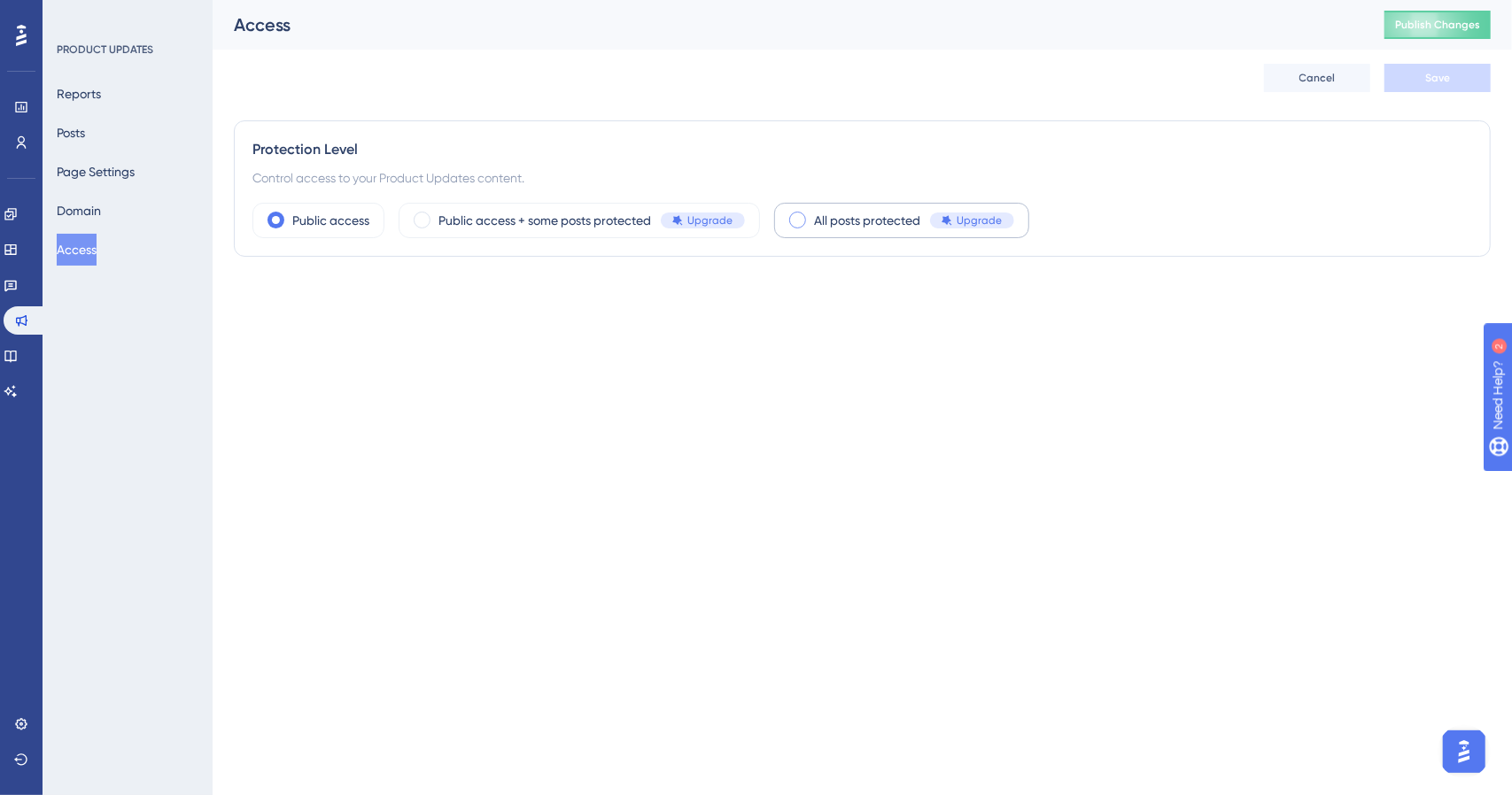
click at [1001, 224] on div "Upgrade" at bounding box center [972, 221] width 84 height 16
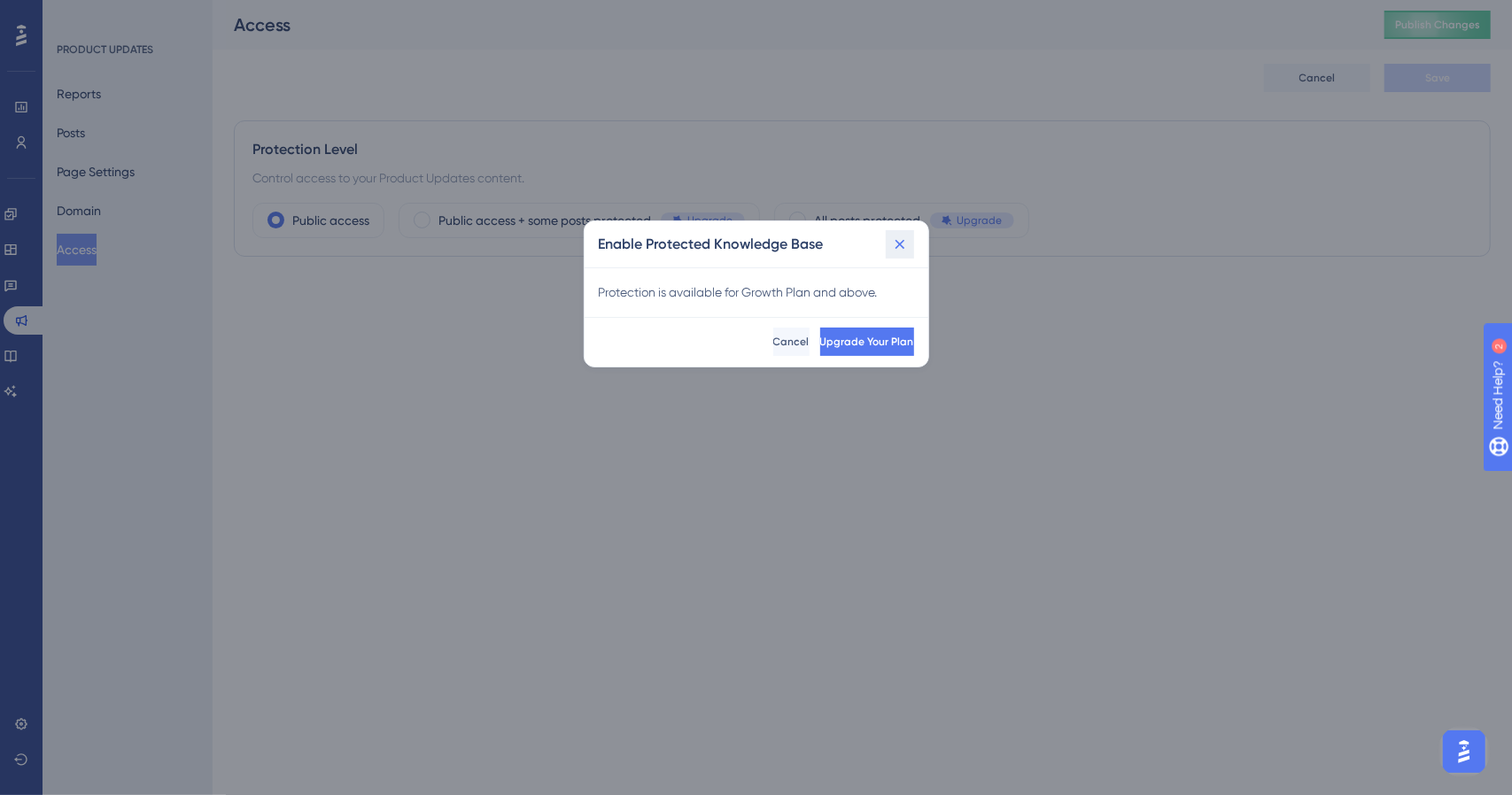
click at [900, 242] on icon at bounding box center [901, 245] width 18 height 18
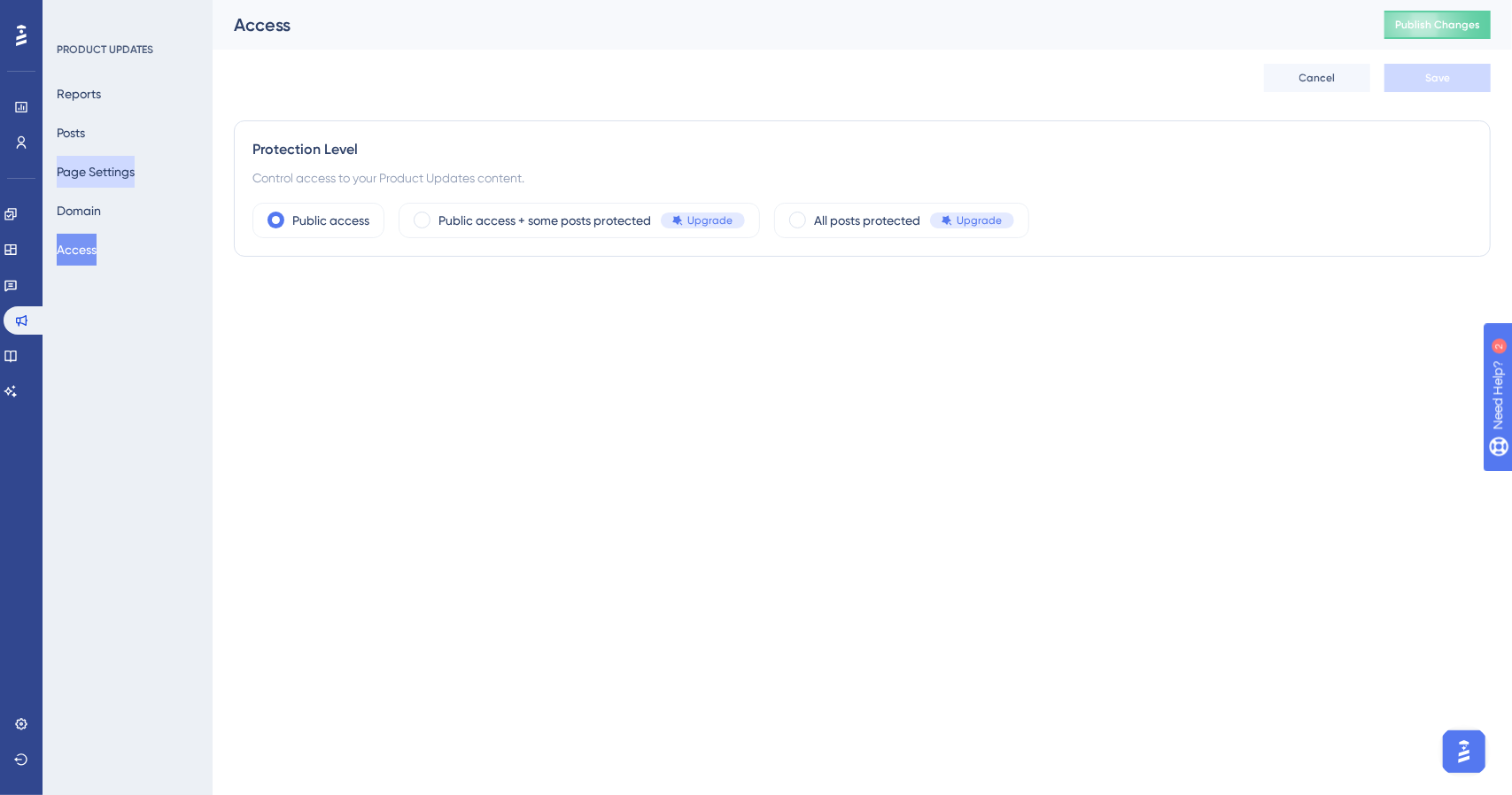
click at [104, 178] on button "Page Settings" at bounding box center [95, 171] width 78 height 32
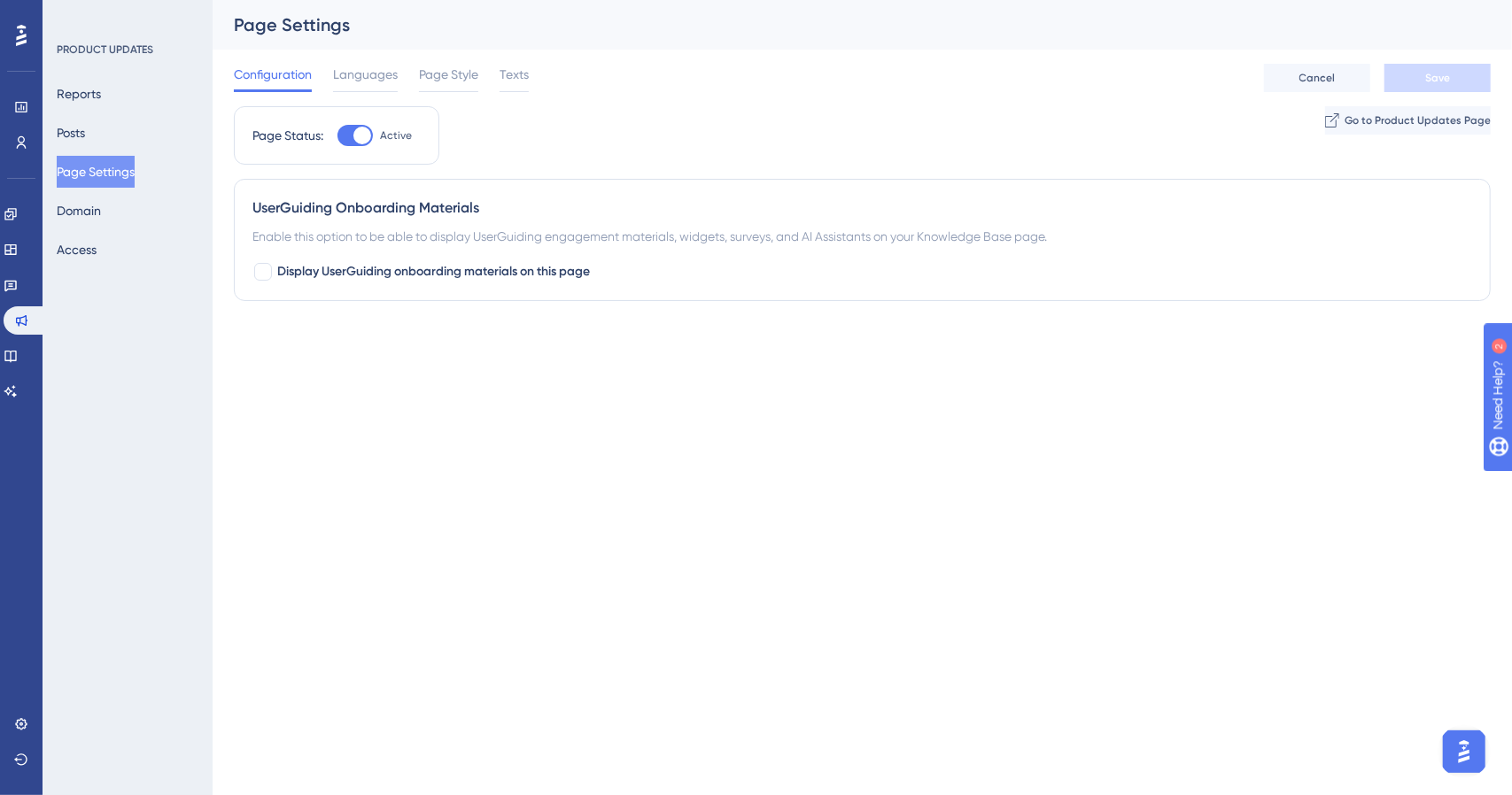
click at [357, 131] on div at bounding box center [363, 136] width 18 height 18
click at [338, 136] on input "Active" at bounding box center [337, 136] width 1 height 1
checkbox input "false"
click at [316, 137] on div "Page Status: Active" at bounding box center [336, 136] width 168 height 22
click at [948, 0] on html "Performance Users Engagement Widgets Feedback Product Updates Knowledge Base AI…" at bounding box center [756, 0] width 1512 height 0
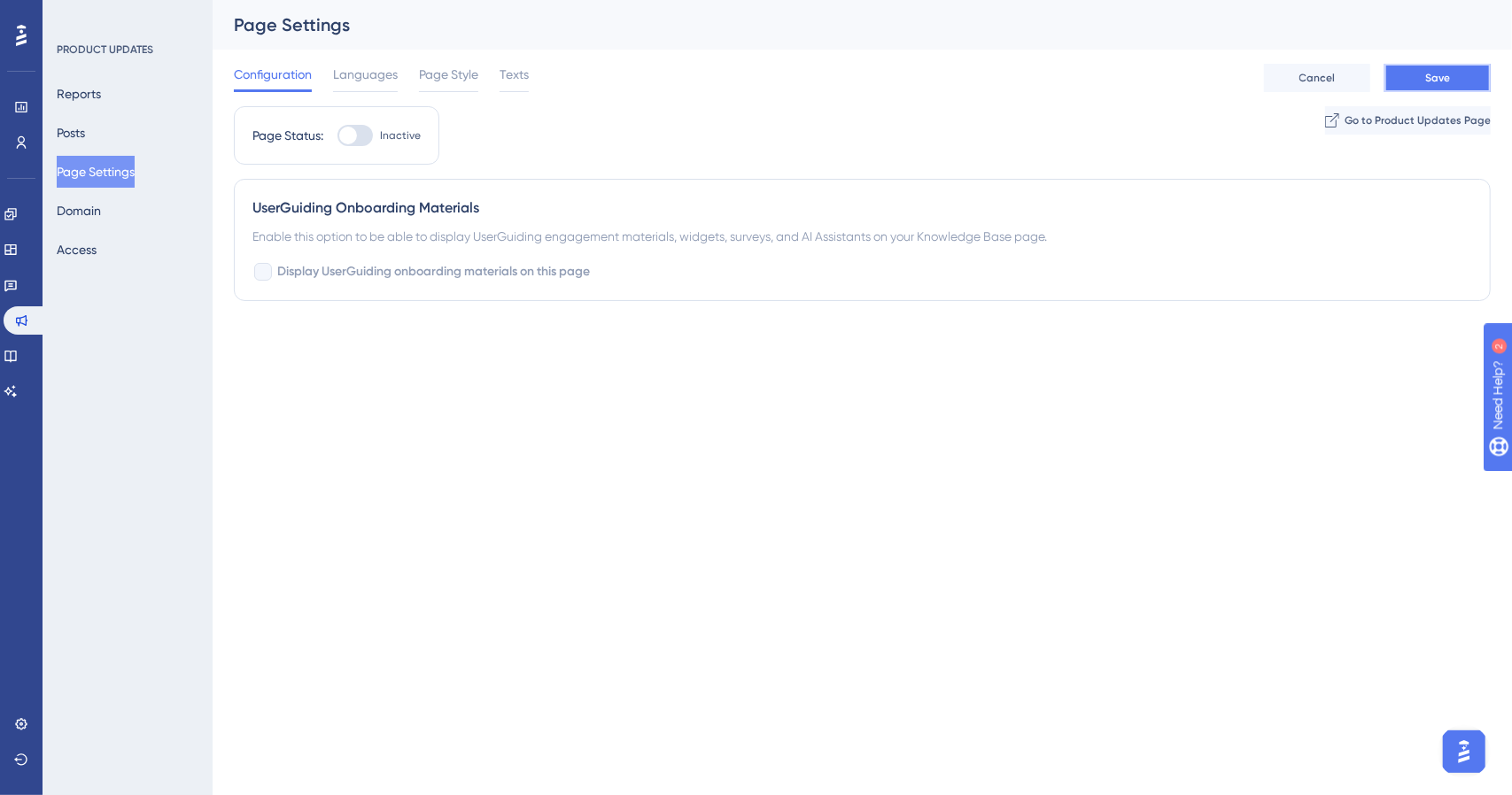
click at [1456, 82] on button "Save" at bounding box center [1438, 77] width 106 height 28
click at [1320, 247] on div "UserGuiding Onboarding Materials Enable this option to be able to display UserG…" at bounding box center [863, 240] width 1257 height 122
